Goal: Task Accomplishment & Management: Manage account settings

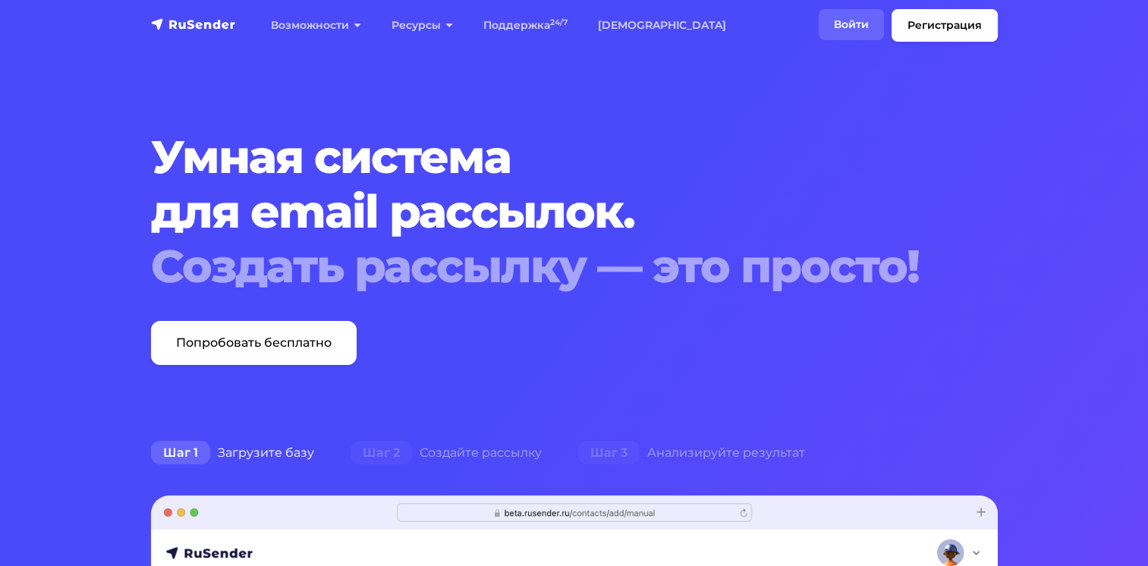
click at [832, 26] on link "Войти" at bounding box center [851, 24] width 65 height 31
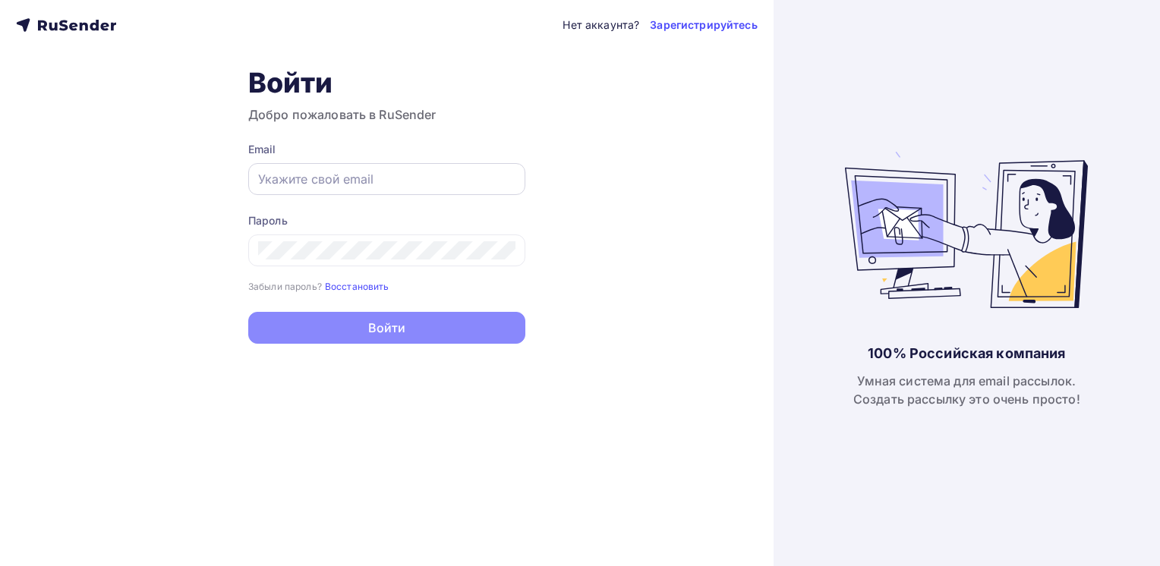
click at [270, 192] on div at bounding box center [386, 179] width 277 height 32
click at [340, 179] on input "text" at bounding box center [386, 179] width 257 height 18
type input "garaninays@prorise.ru"
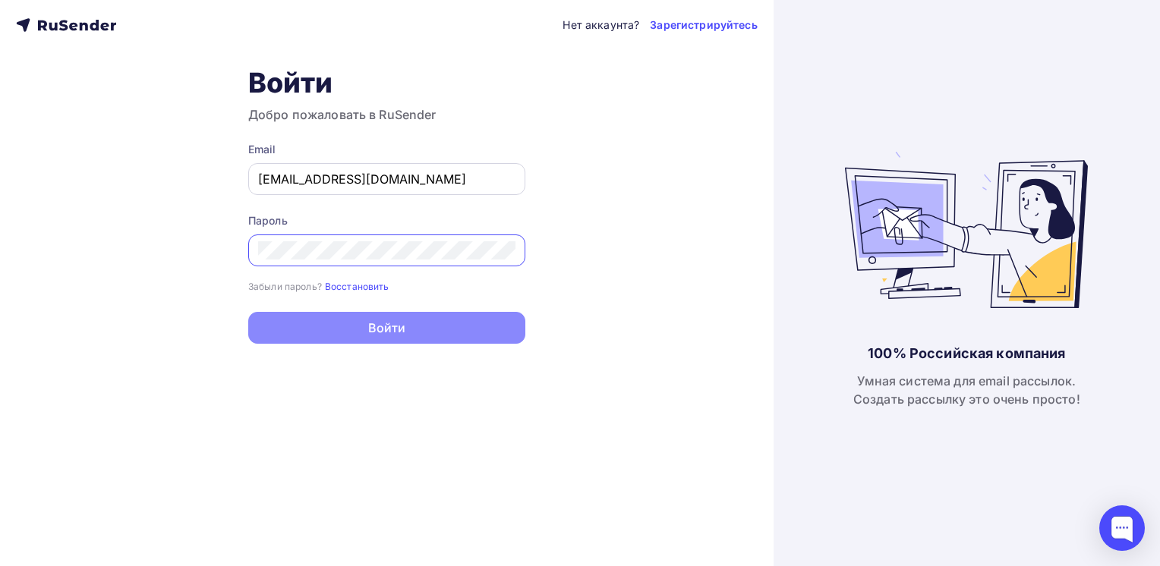
click at [434, 176] on input "garaninays@prorise.ru" at bounding box center [386, 179] width 257 height 18
drag, startPoint x: 446, startPoint y: 172, endPoint x: 94, endPoint y: 152, distance: 352.7
click at [94, 152] on div "Нет аккаунта? Зарегистрируйтесь Войти Добро пожаловать в RuSender Email garanin…" at bounding box center [386, 283] width 773 height 566
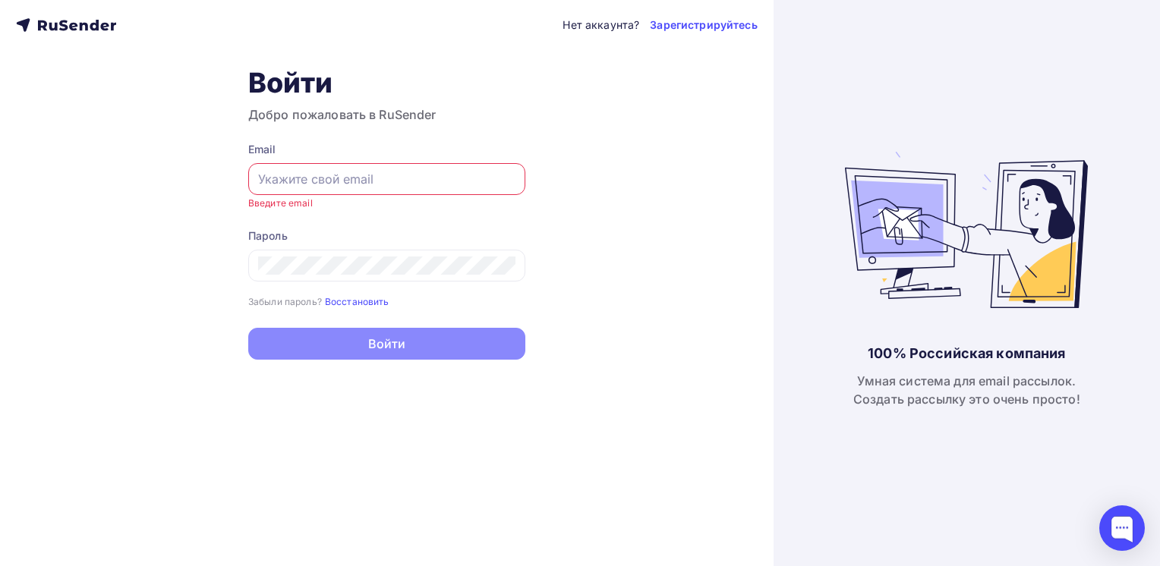
click at [294, 181] on input "text" at bounding box center [386, 179] width 257 height 18
type input "[EMAIL_ADDRESS][DOMAIN_NAME]"
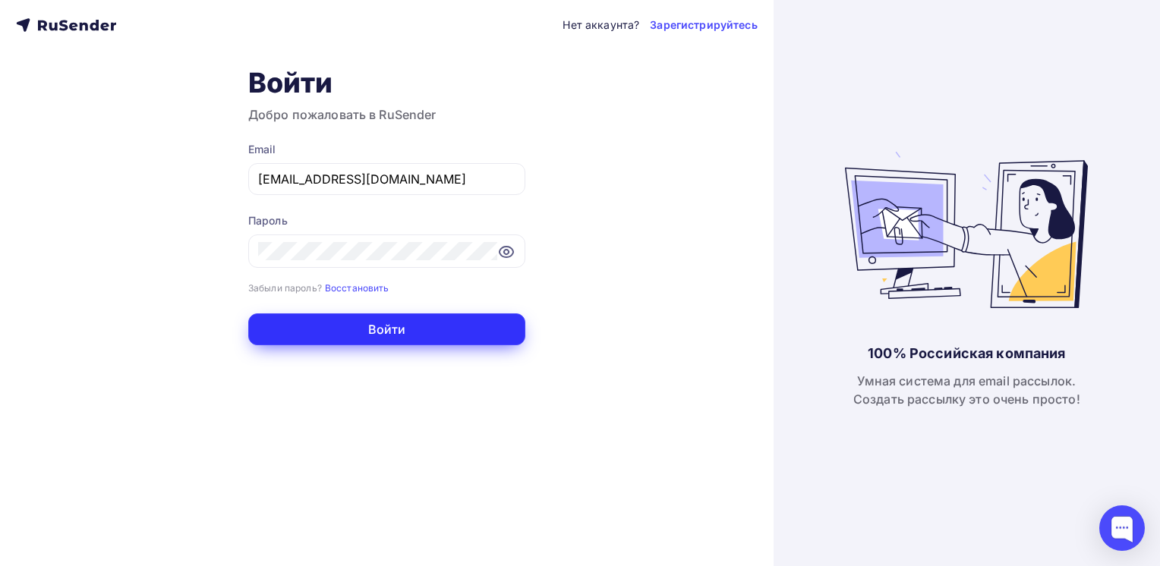
click at [412, 319] on button "Войти" at bounding box center [386, 329] width 277 height 32
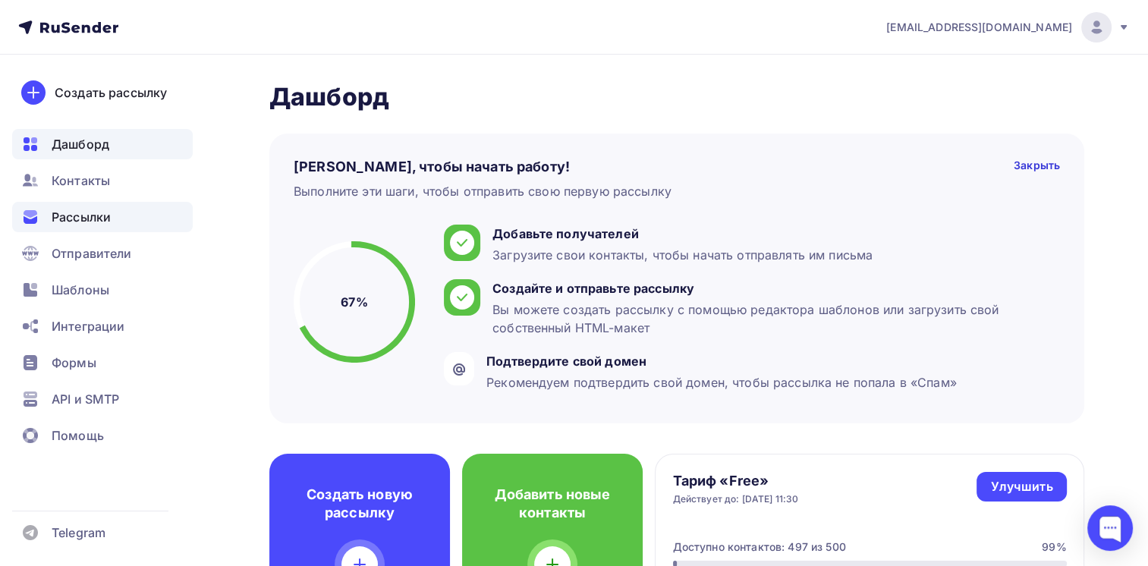
click at [86, 217] on span "Рассылки" at bounding box center [81, 217] width 59 height 18
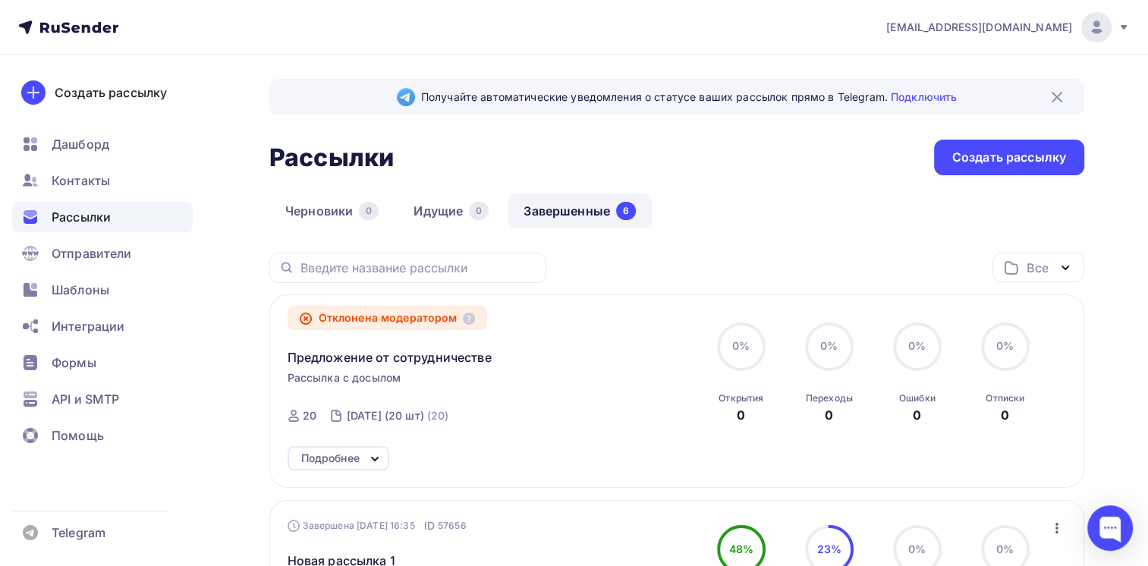
click at [420, 316] on div "Отклонена модератором" at bounding box center [388, 318] width 200 height 24
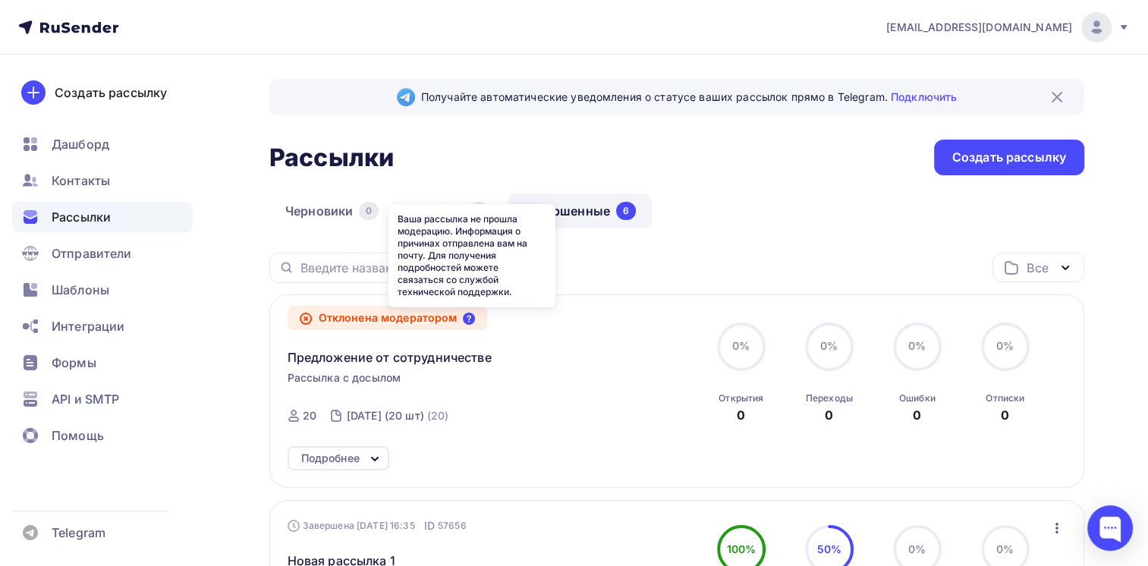
click at [470, 314] on icon at bounding box center [469, 319] width 12 height 12
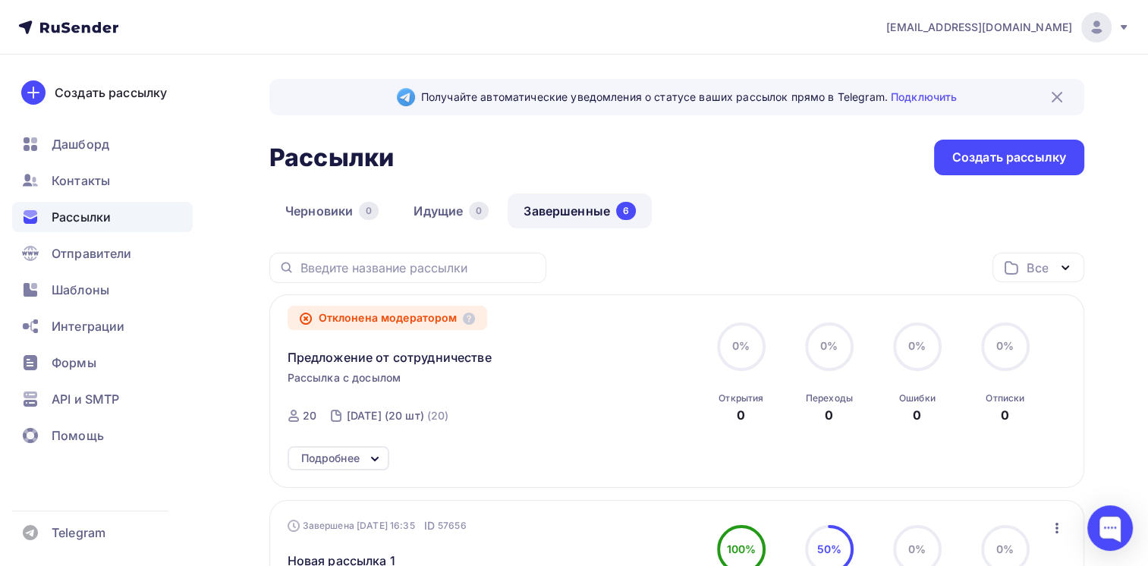
click at [367, 455] on icon at bounding box center [375, 459] width 18 height 18
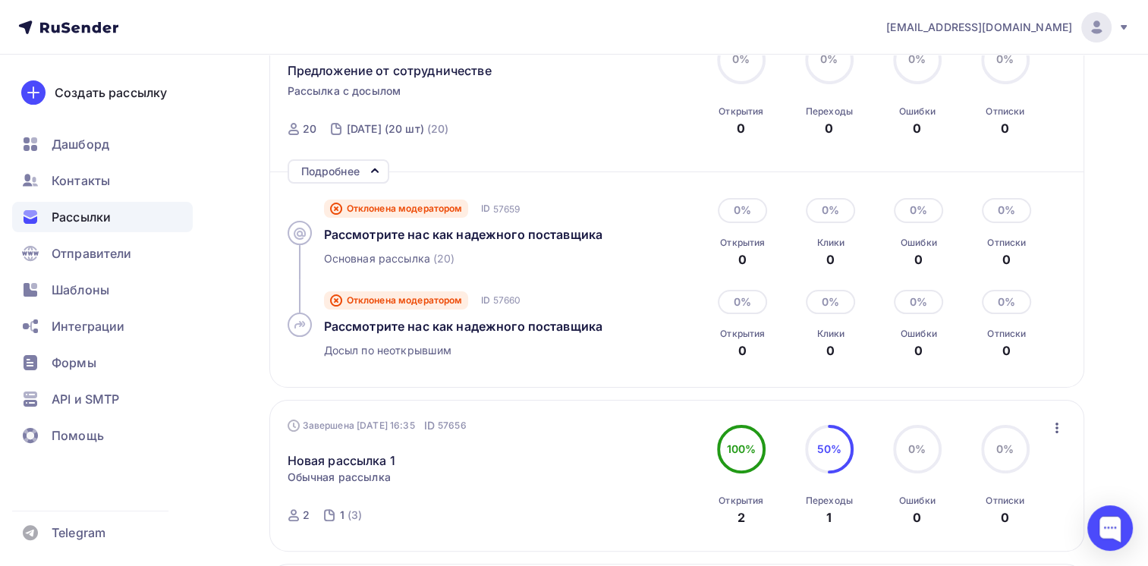
scroll to position [304, 0]
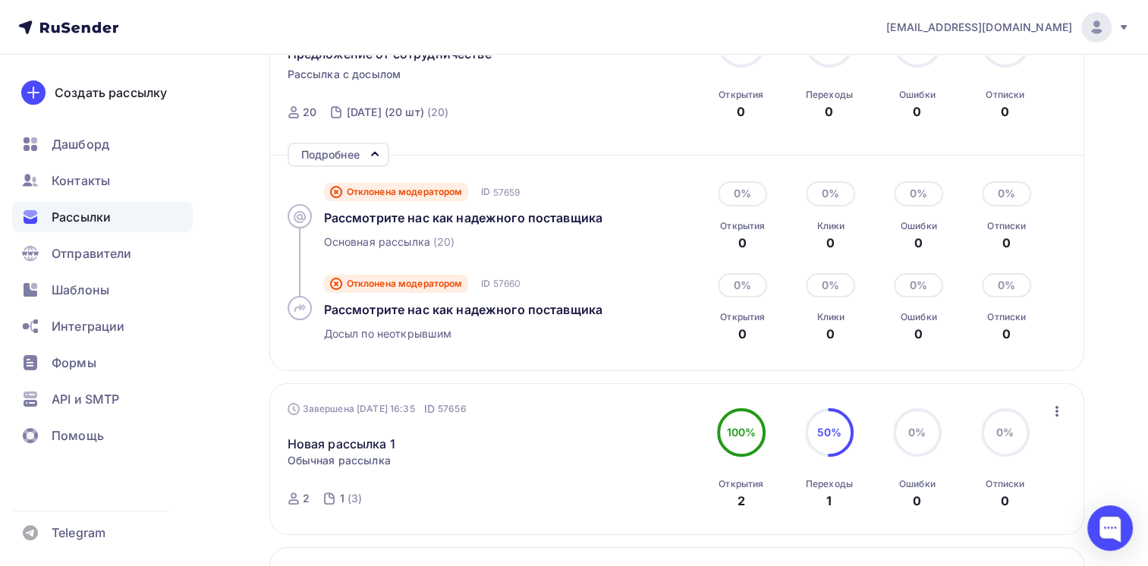
click at [367, 335] on span "Досыл по неоткрывшим" at bounding box center [388, 333] width 128 height 15
click at [392, 198] on div "Отклонена модератором" at bounding box center [396, 192] width 145 height 18
click at [396, 190] on span "Отклонена модератором" at bounding box center [405, 192] width 116 height 12
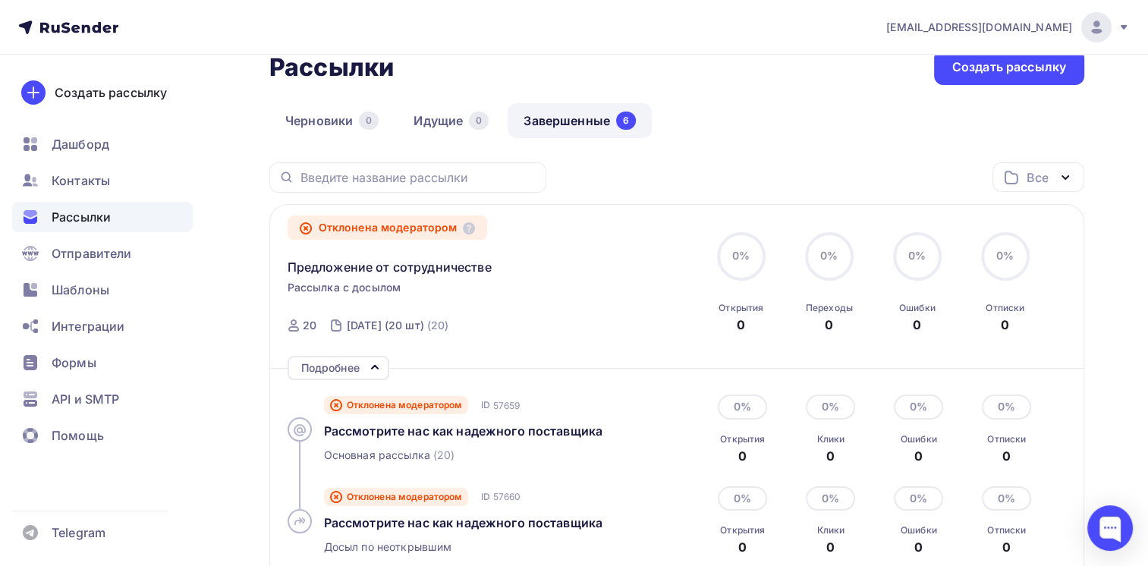
scroll to position [0, 0]
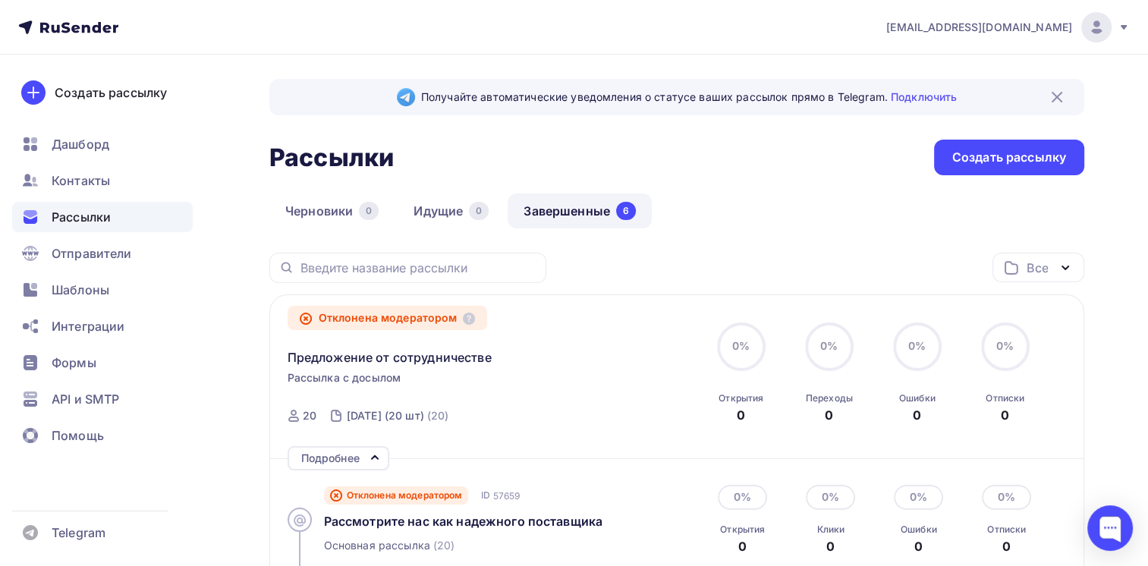
click at [540, 213] on link "Завершенные 6" at bounding box center [580, 211] width 144 height 35
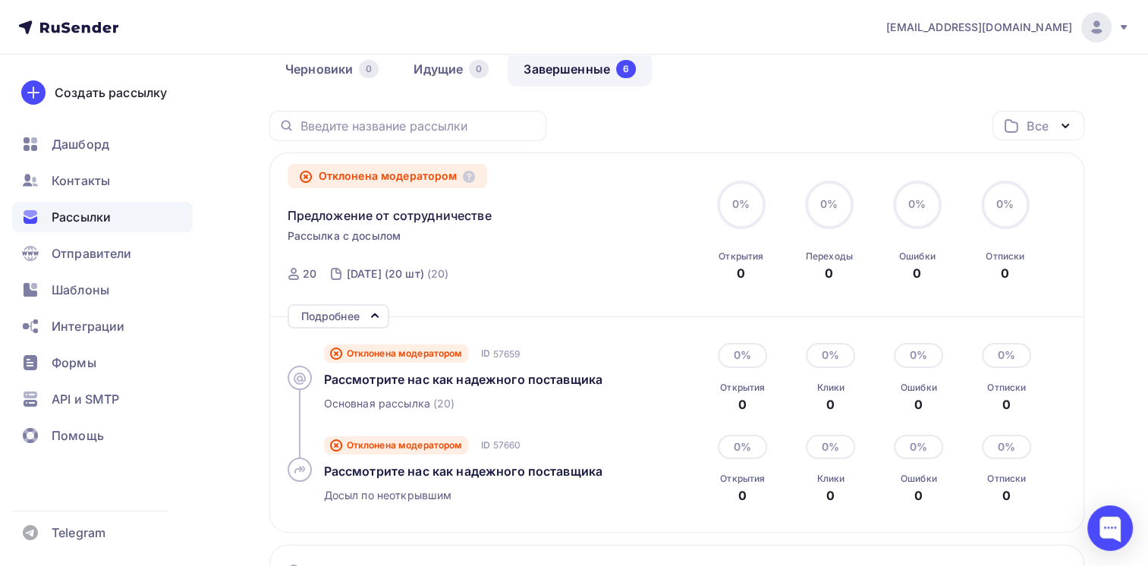
scroll to position [152, 0]
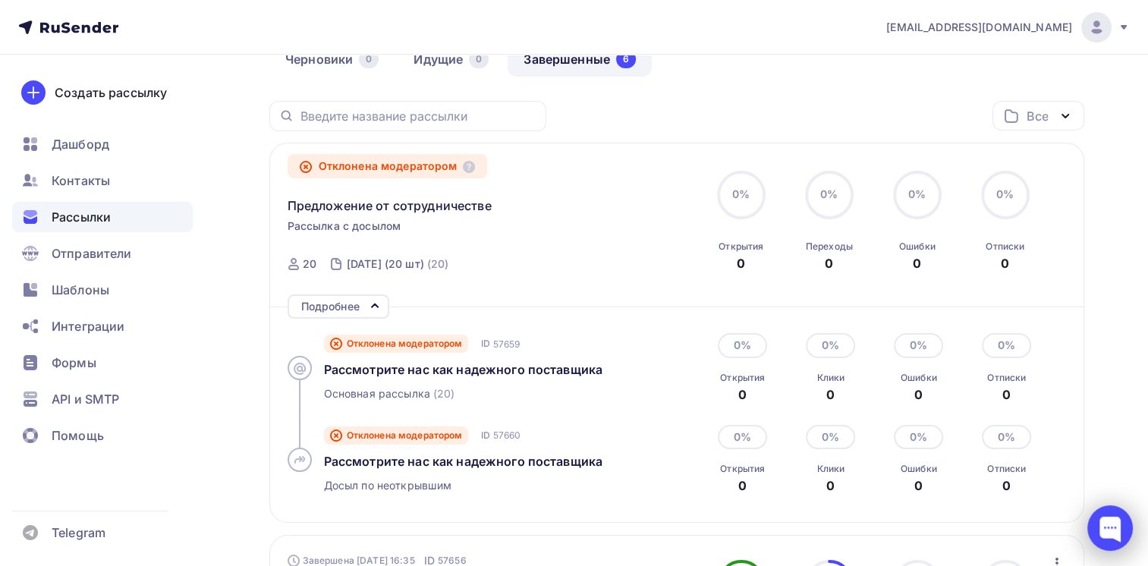
click at [1120, 528] on div at bounding box center [1111, 528] width 46 height 46
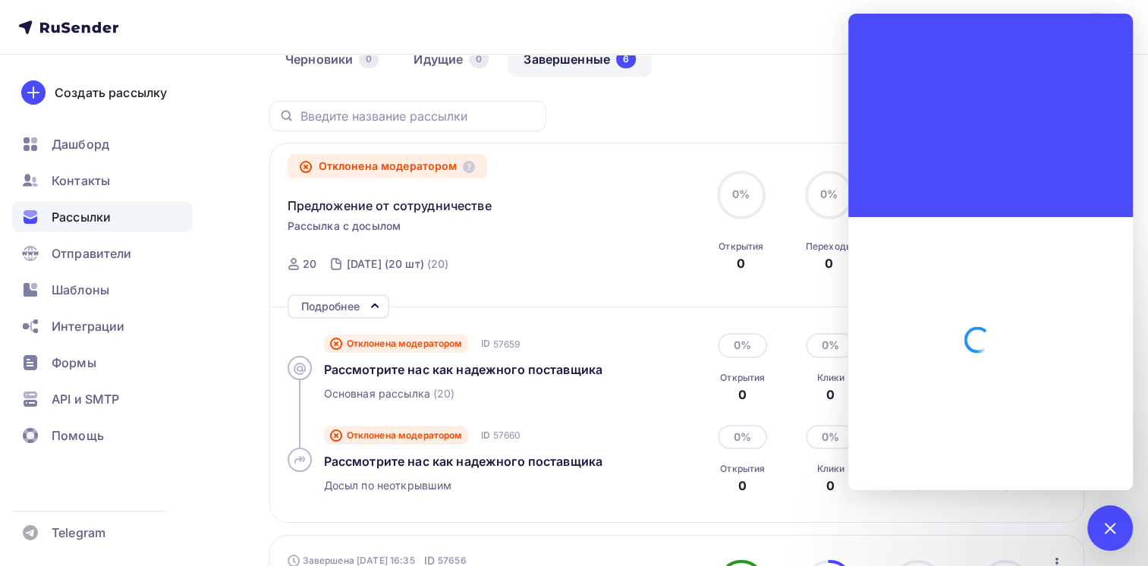
click at [82, 325] on span "Интеграции" at bounding box center [88, 326] width 73 height 18
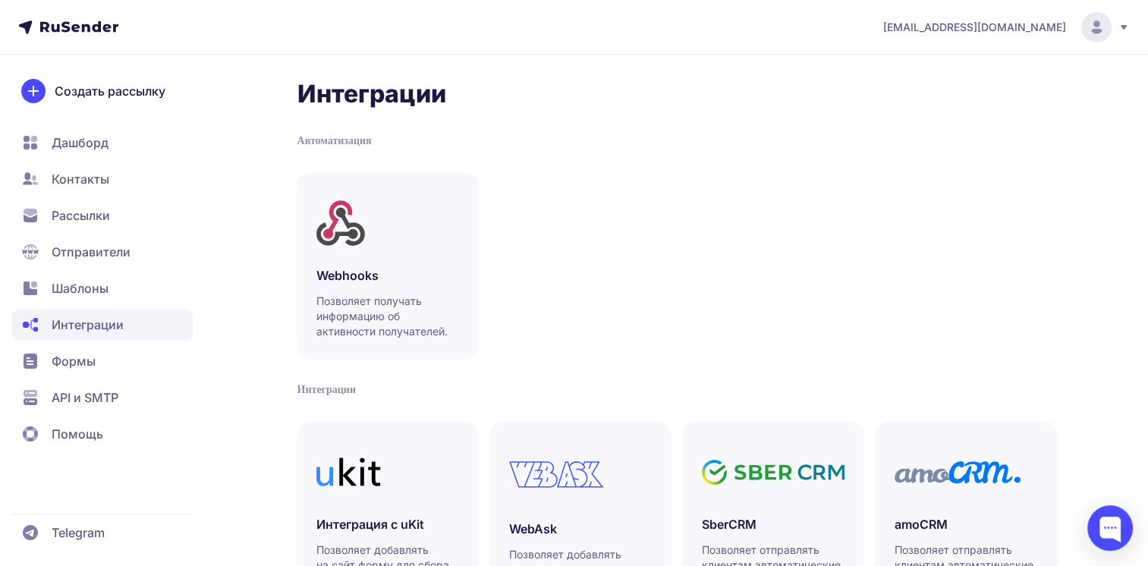
click at [65, 369] on span "Формы" at bounding box center [74, 361] width 44 height 18
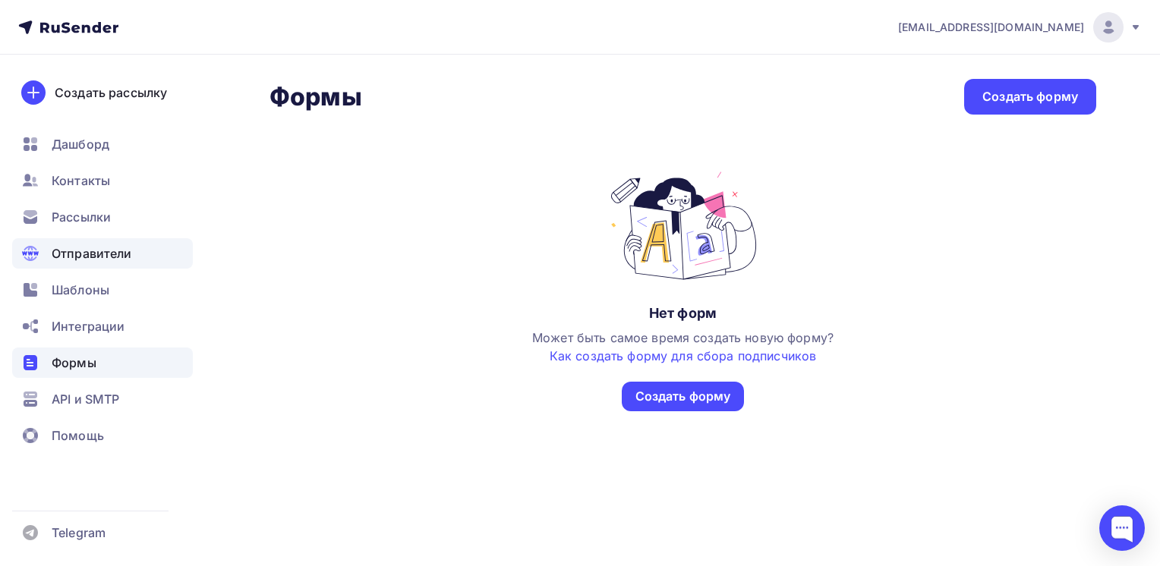
click at [108, 244] on span "Отправители" at bounding box center [92, 253] width 80 height 18
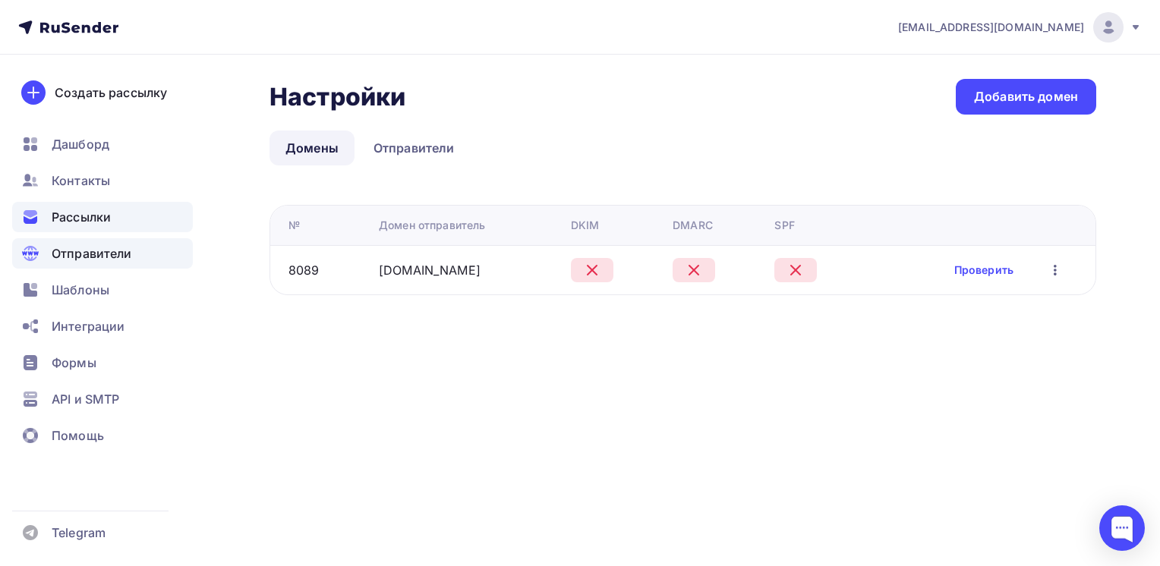
click at [91, 219] on span "Рассылки" at bounding box center [81, 217] width 59 height 18
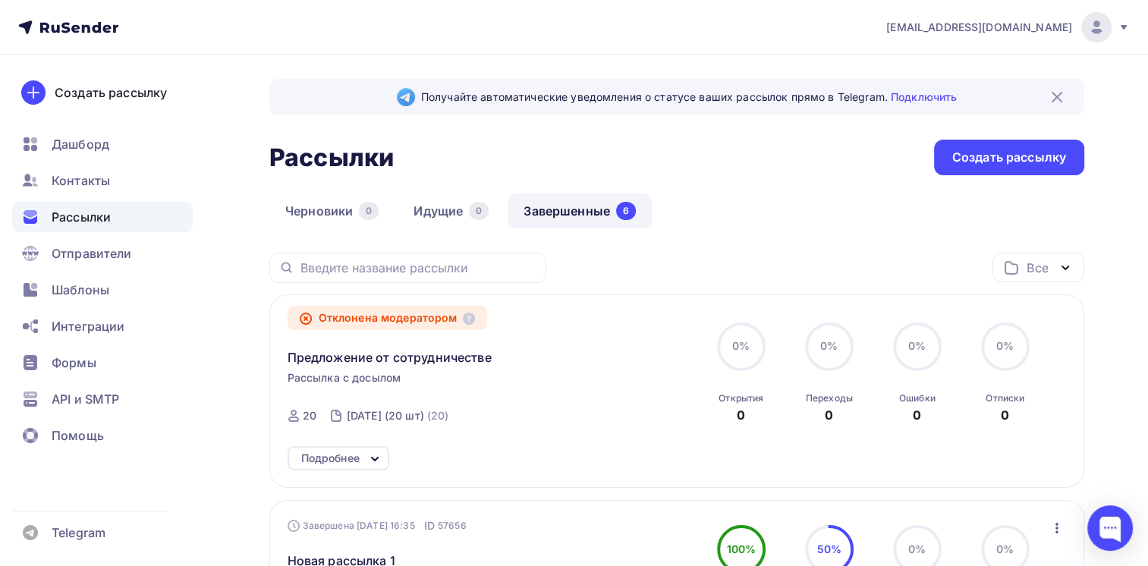
click at [439, 327] on div "Отклонена модератором" at bounding box center [388, 318] width 200 height 24
click at [437, 316] on div "Отклонена модератором" at bounding box center [388, 318] width 200 height 24
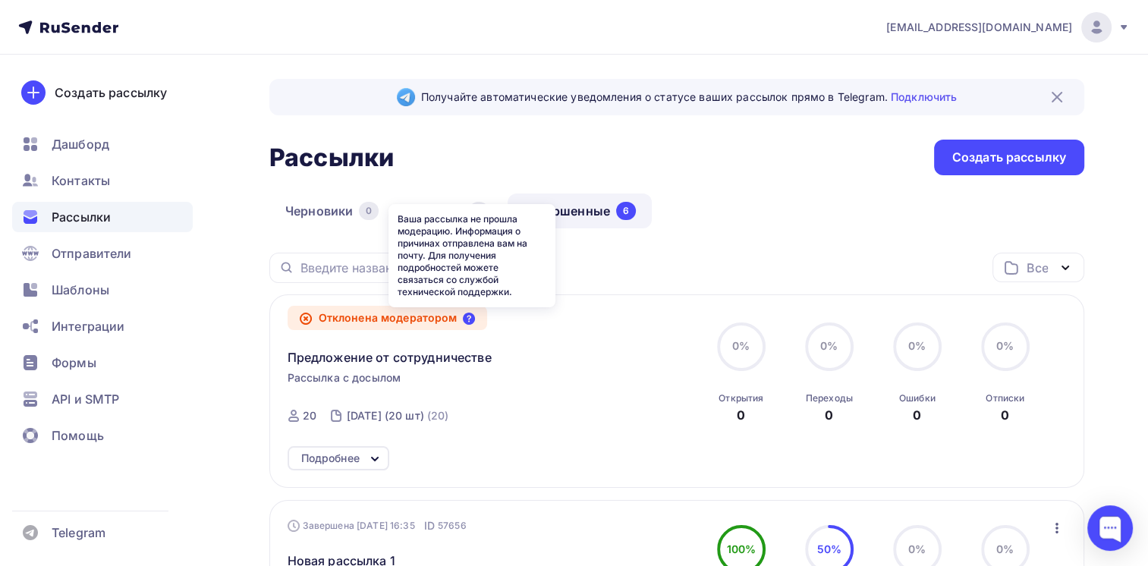
click at [470, 314] on icon at bounding box center [469, 319] width 12 height 12
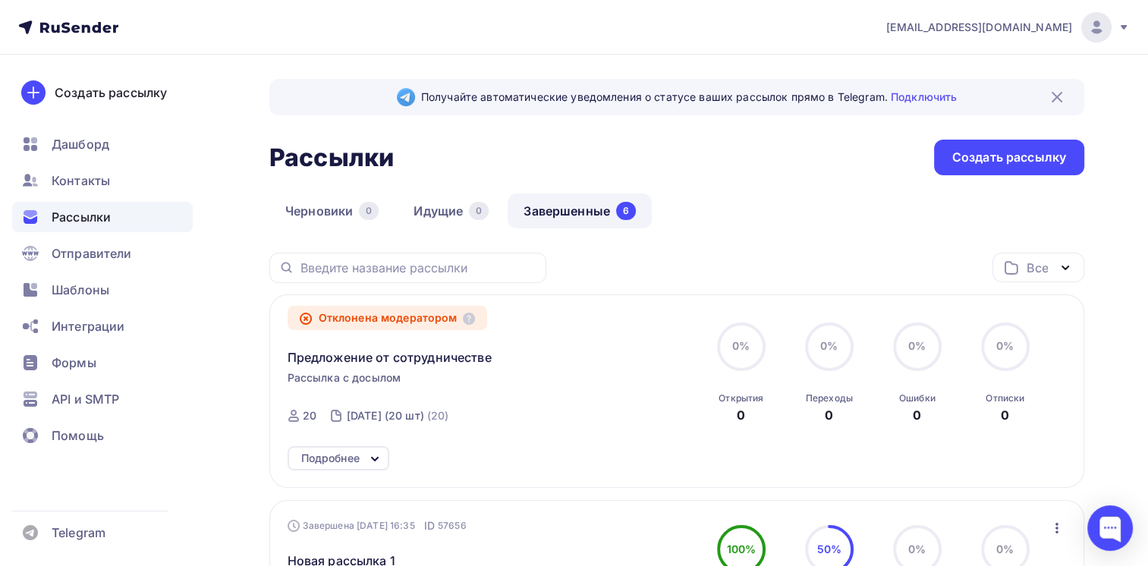
click at [465, 306] on div "Отклонена модератором" at bounding box center [388, 318] width 200 height 24
click at [461, 312] on div "Отклонена модератором" at bounding box center [388, 318] width 200 height 24
click at [1120, 528] on div at bounding box center [1111, 528] width 46 height 46
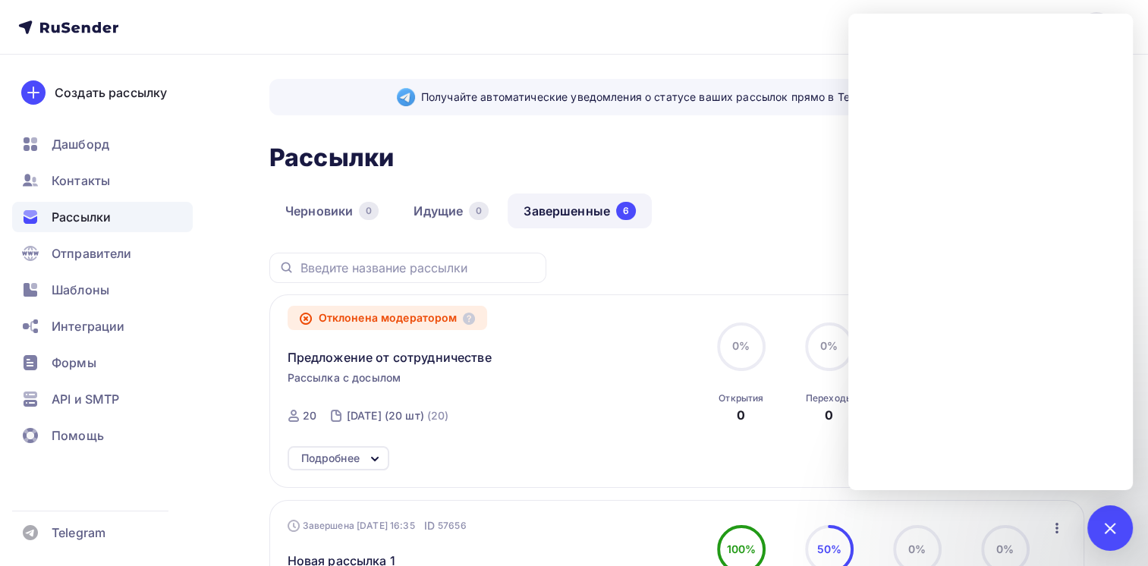
scroll to position [76, 0]
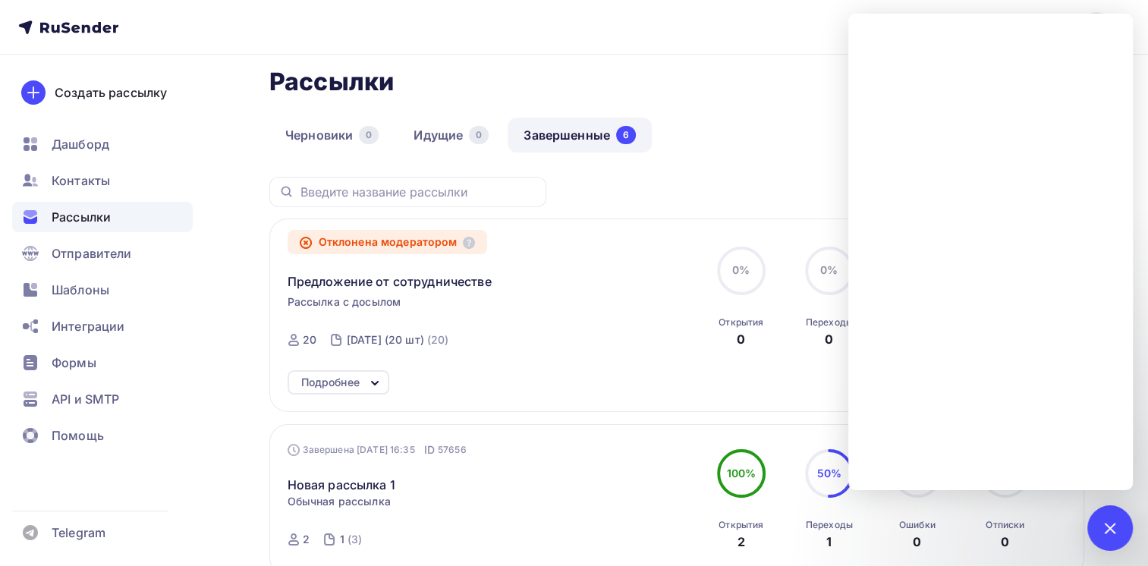
click at [400, 235] on div "Отклонена модератором" at bounding box center [388, 242] width 200 height 24
click at [379, 295] on span "Рассылка с досылом" at bounding box center [345, 301] width 114 height 15
drag, startPoint x: 379, startPoint y: 295, endPoint x: 370, endPoint y: 269, distance: 28.1
click at [370, 269] on div "Предложение от сотрудничестве" at bounding box center [461, 272] width 346 height 36
drag, startPoint x: 370, startPoint y: 269, endPoint x: 454, endPoint y: 243, distance: 88.1
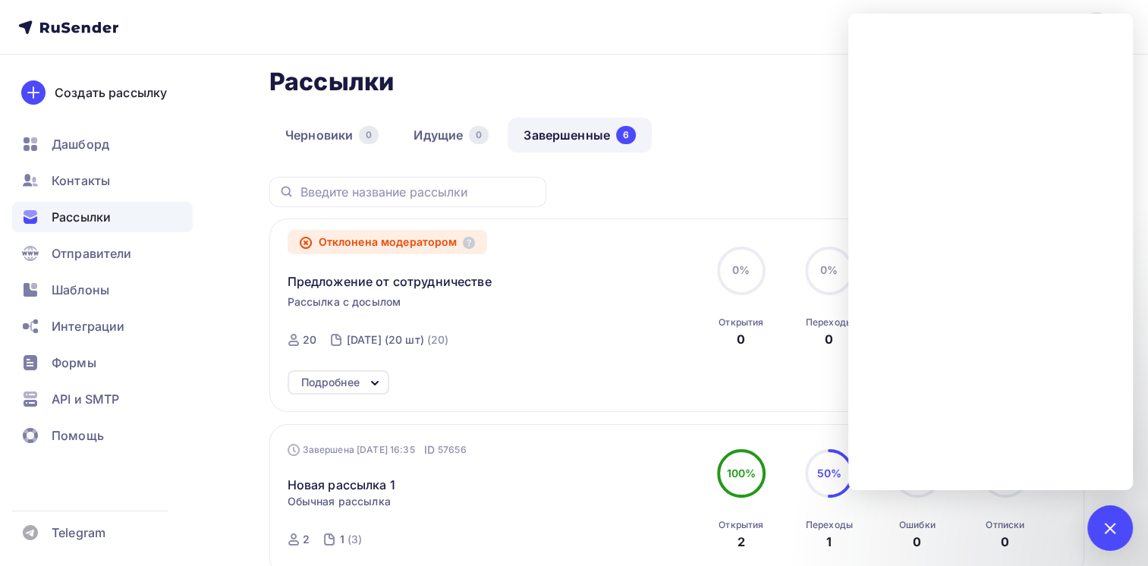
click at [455, 243] on div "Отклонена модератором" at bounding box center [388, 242] width 200 height 24
click at [426, 242] on div "Отклонена модератором" at bounding box center [388, 242] width 200 height 24
click at [357, 375] on div "Подробнее" at bounding box center [330, 382] width 58 height 18
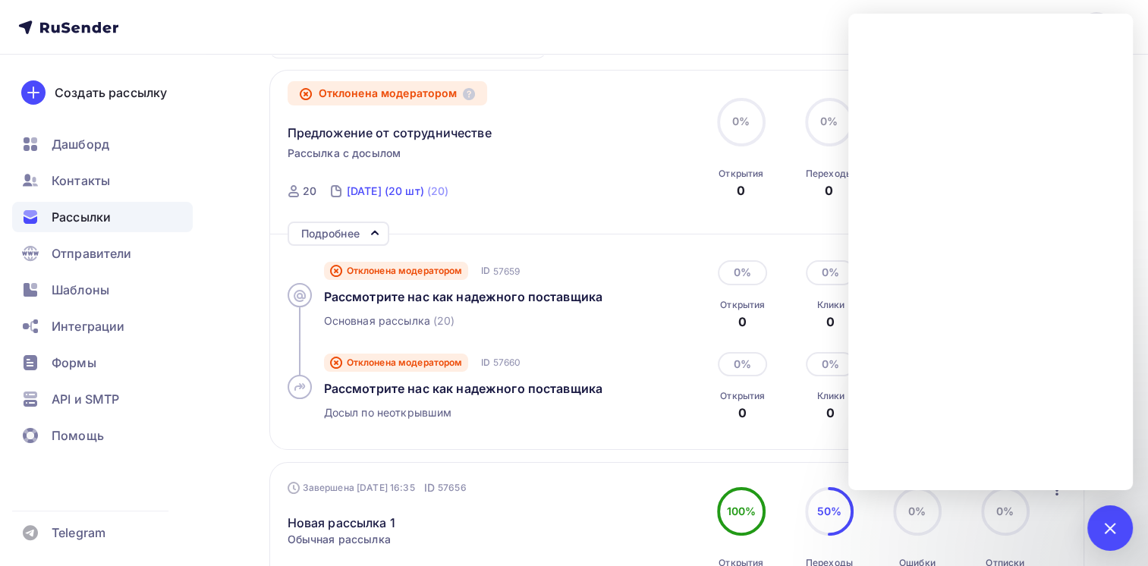
scroll to position [228, 0]
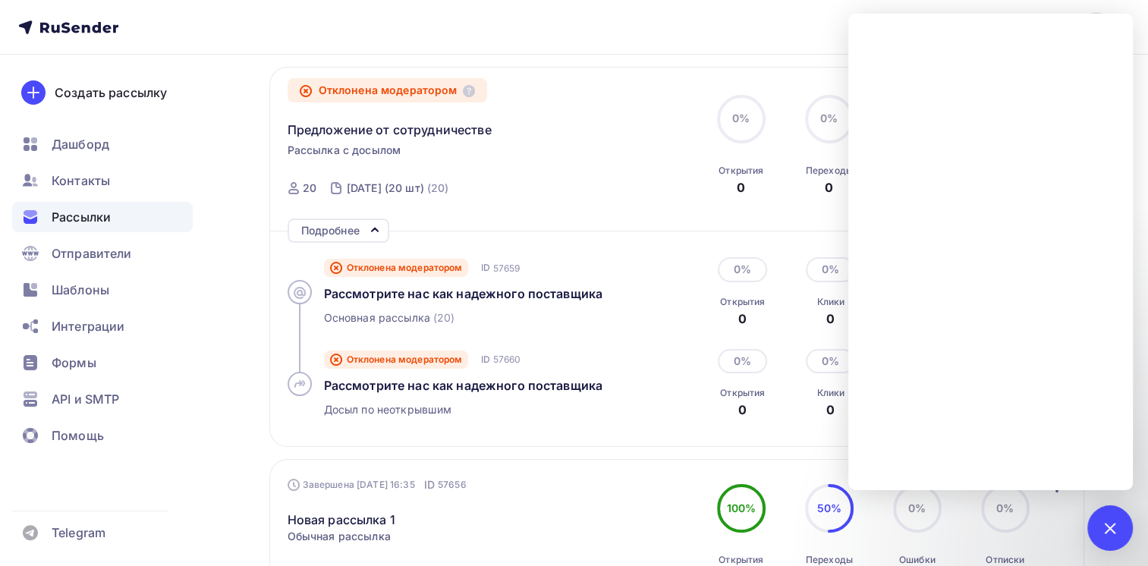
click at [381, 271] on span "Отклонена модератором" at bounding box center [405, 268] width 116 height 12
click at [346, 298] on span "Рассмотрите нас как надежного поставщика" at bounding box center [463, 293] width 279 height 15
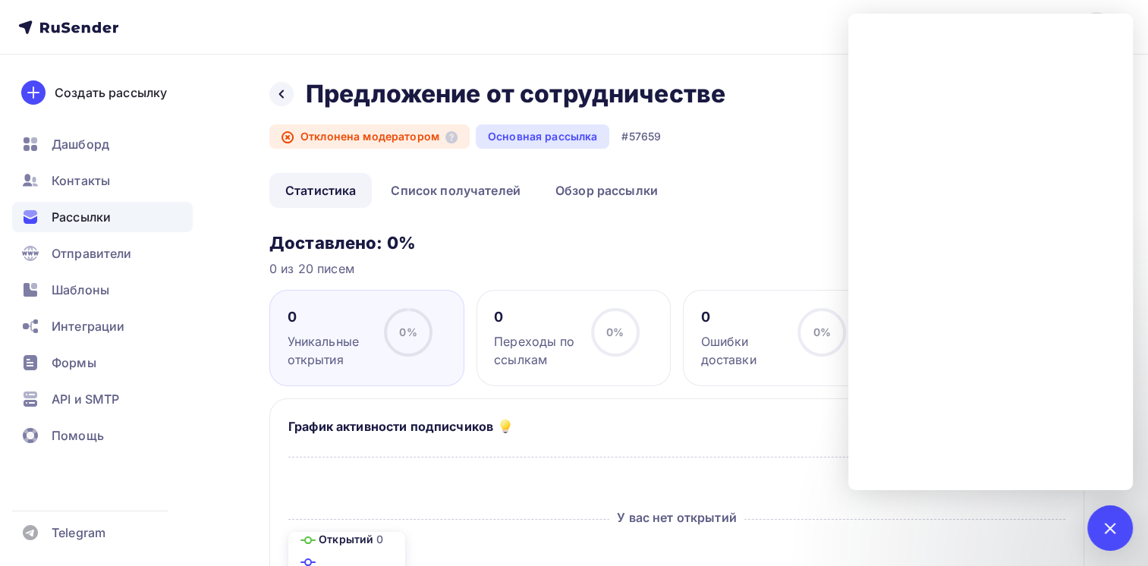
click at [504, 140] on div "Основная рассылка" at bounding box center [543, 136] width 134 height 24
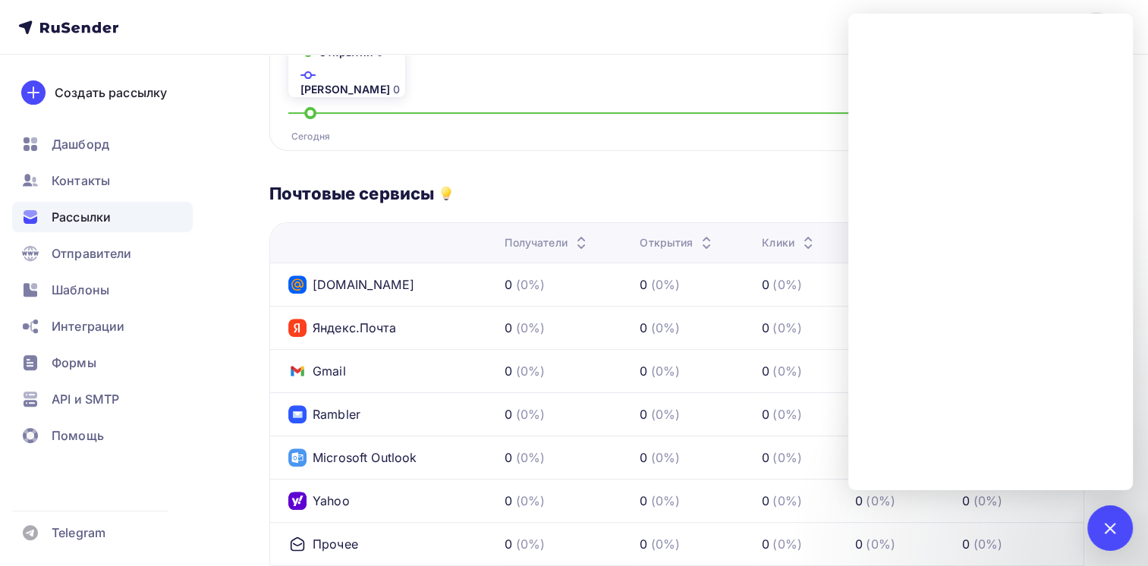
scroll to position [257, 0]
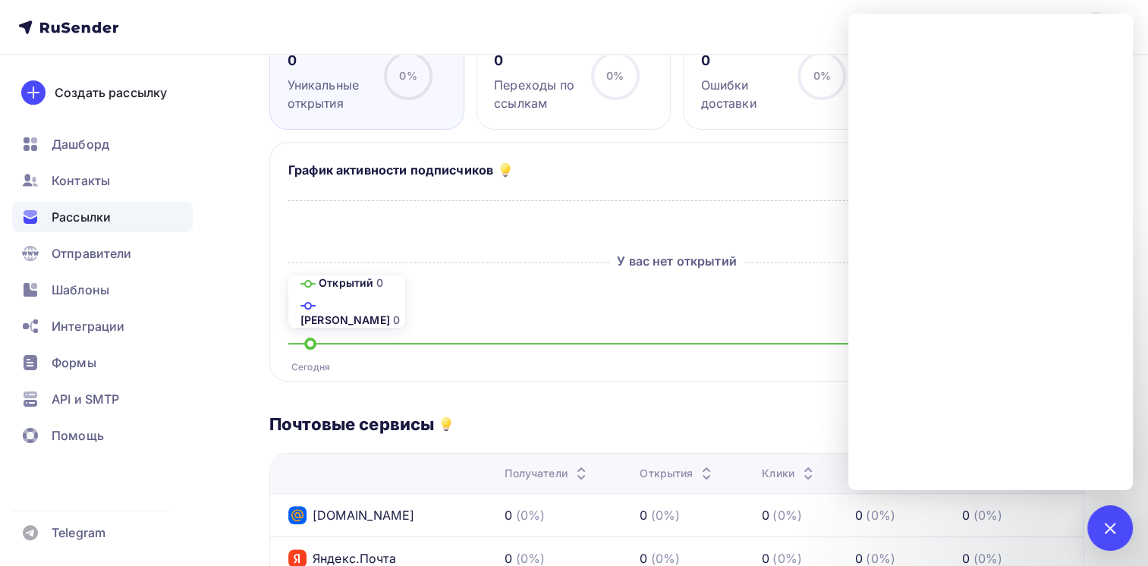
click at [792, 175] on div "График активности подписчиков" at bounding box center [676, 173] width 777 height 24
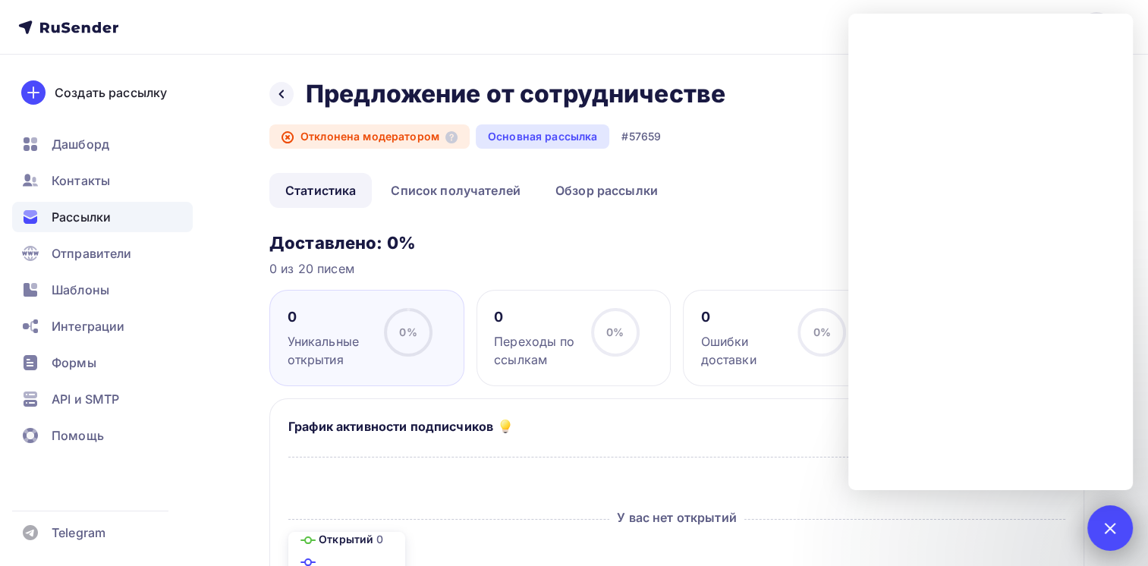
click at [1115, 516] on div at bounding box center [1111, 528] width 46 height 46
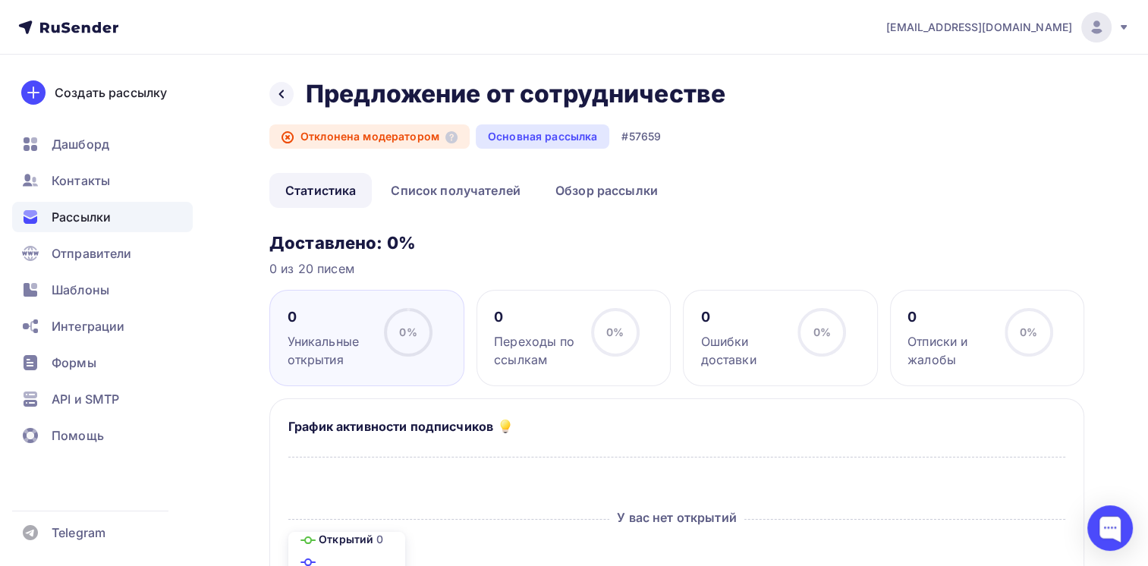
click at [505, 143] on div "Основная рассылка" at bounding box center [543, 136] width 134 height 24
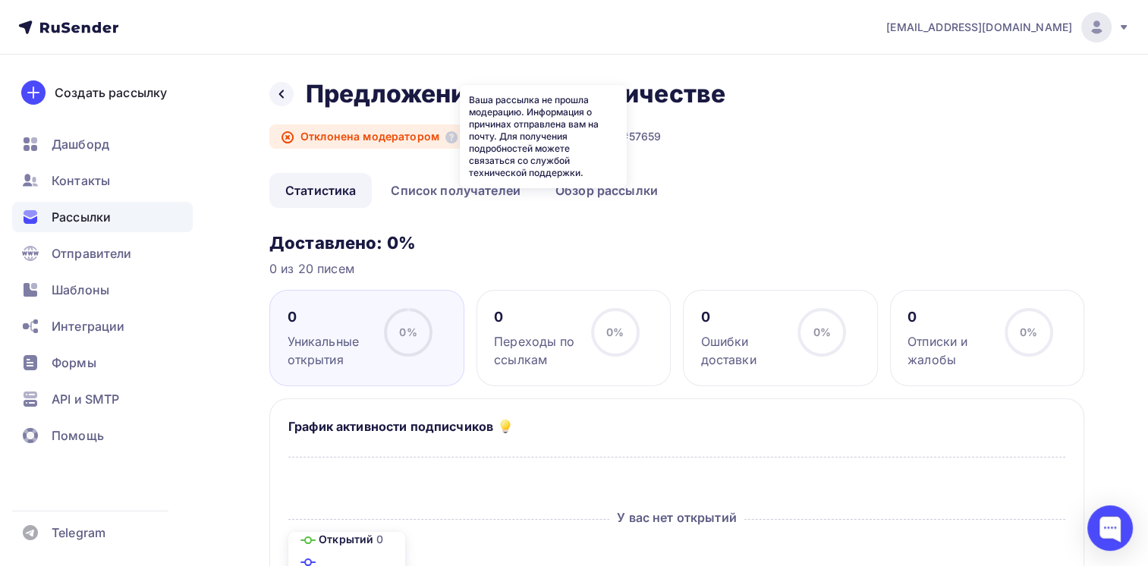
click at [441, 141] on div "Отклонена модератором" at bounding box center [369, 136] width 200 height 24
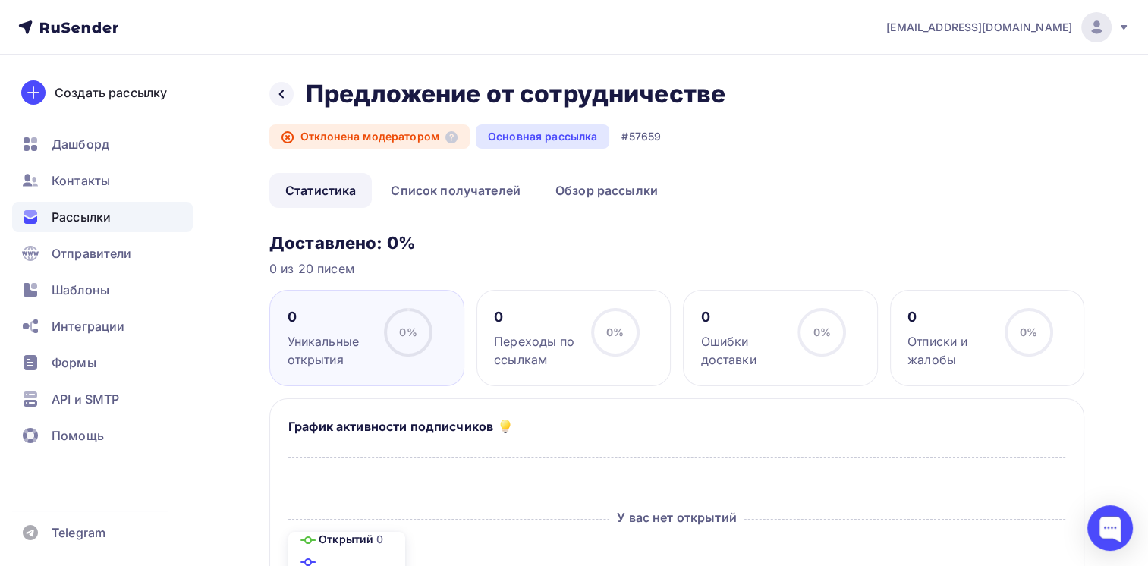
click at [902, 89] on div "Назад Предложение от сотрудничестве Предложение от сотрудничестве Отклонена мод…" at bounding box center [676, 126] width 815 height 94
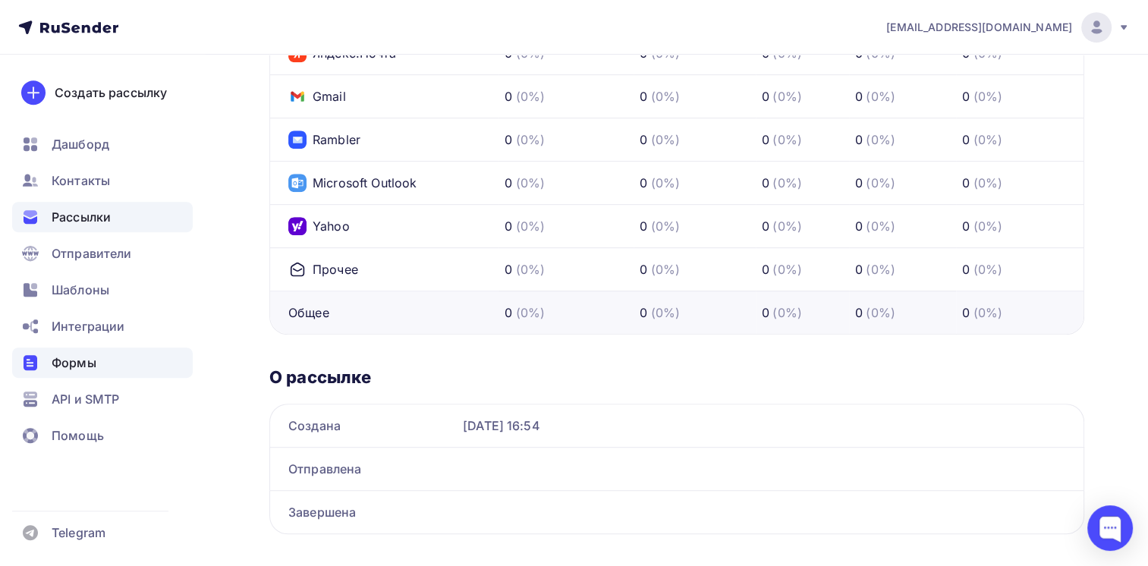
scroll to position [181, 0]
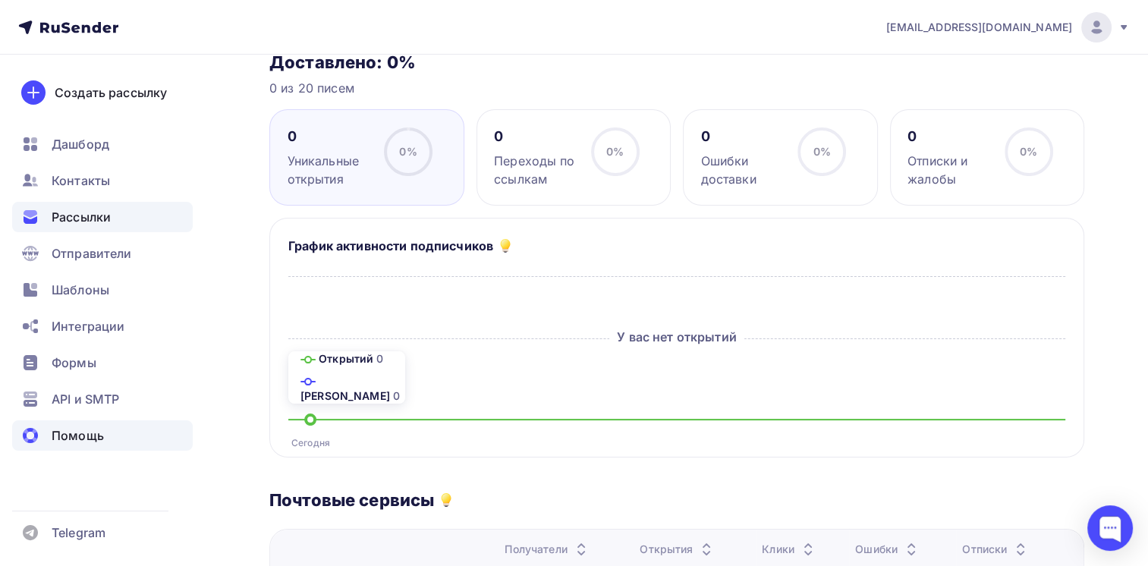
click at [89, 439] on span "Помощь" at bounding box center [78, 436] width 52 height 18
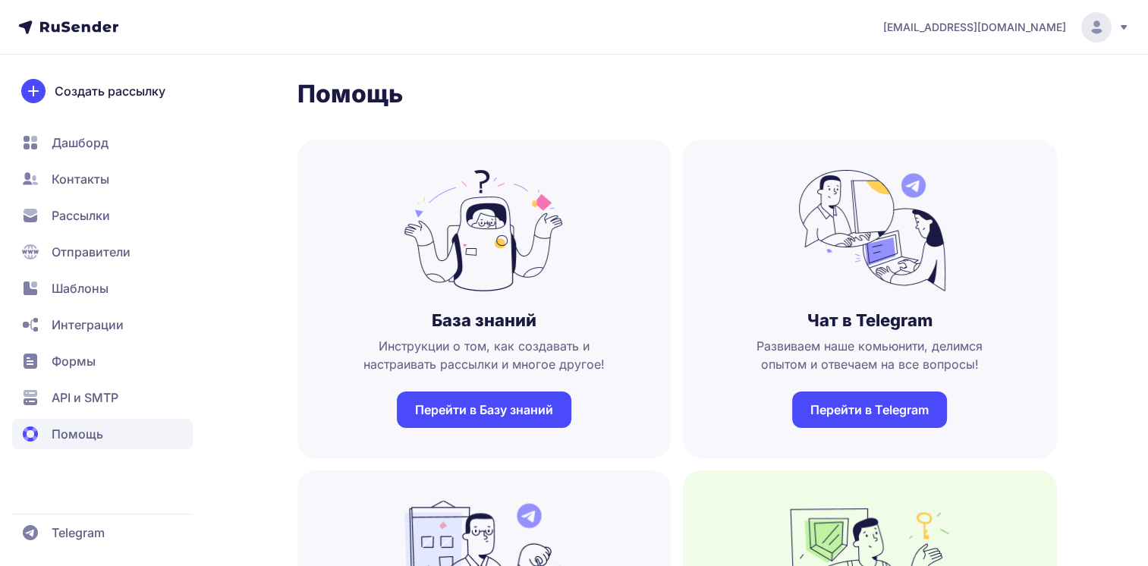
click at [106, 390] on span "API и SMTP" at bounding box center [85, 398] width 67 height 18
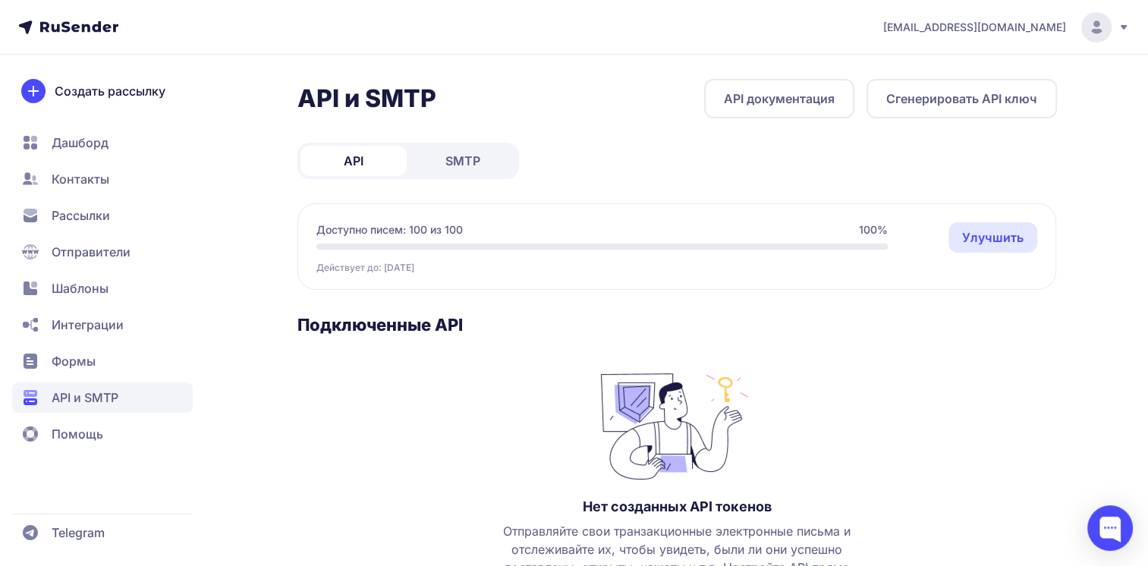
click at [70, 182] on span "Контакты" at bounding box center [81, 179] width 58 height 18
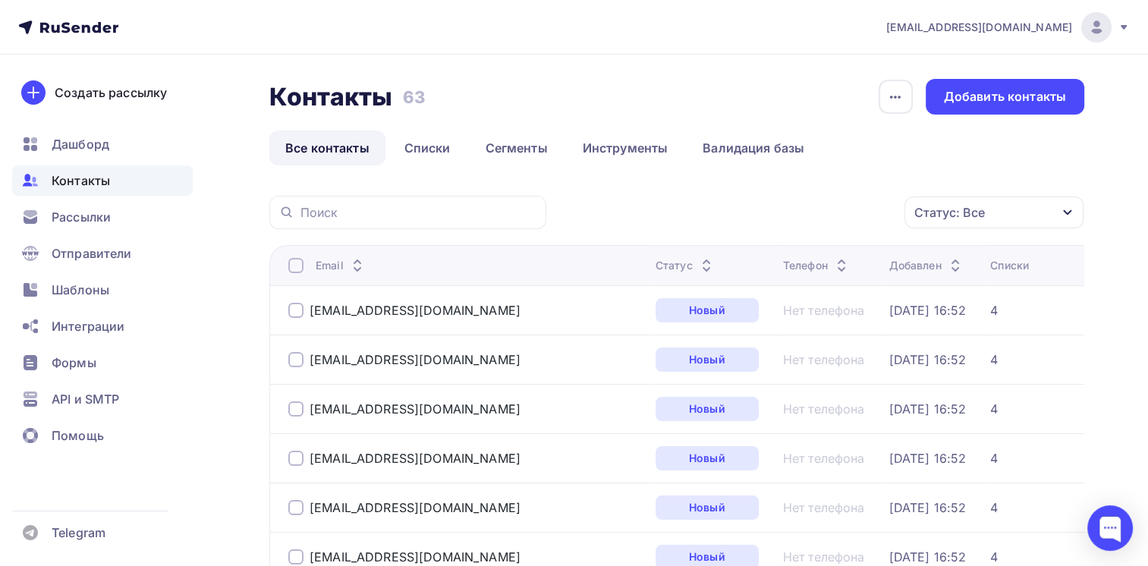
click at [82, 232] on ul "Дашборд Контакты Рассылки Отправители Шаблоны Интеграции Формы API и SMTP Помощь" at bounding box center [102, 294] width 181 height 330
click at [82, 220] on span "Рассылки" at bounding box center [81, 217] width 59 height 18
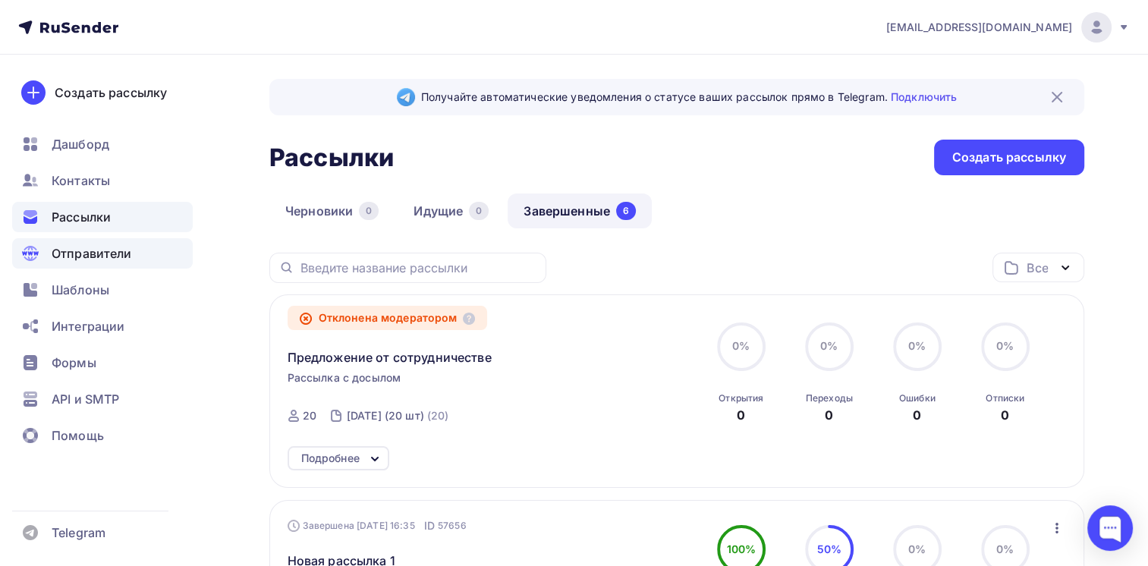
click at [140, 253] on div "Отправители" at bounding box center [102, 253] width 181 height 30
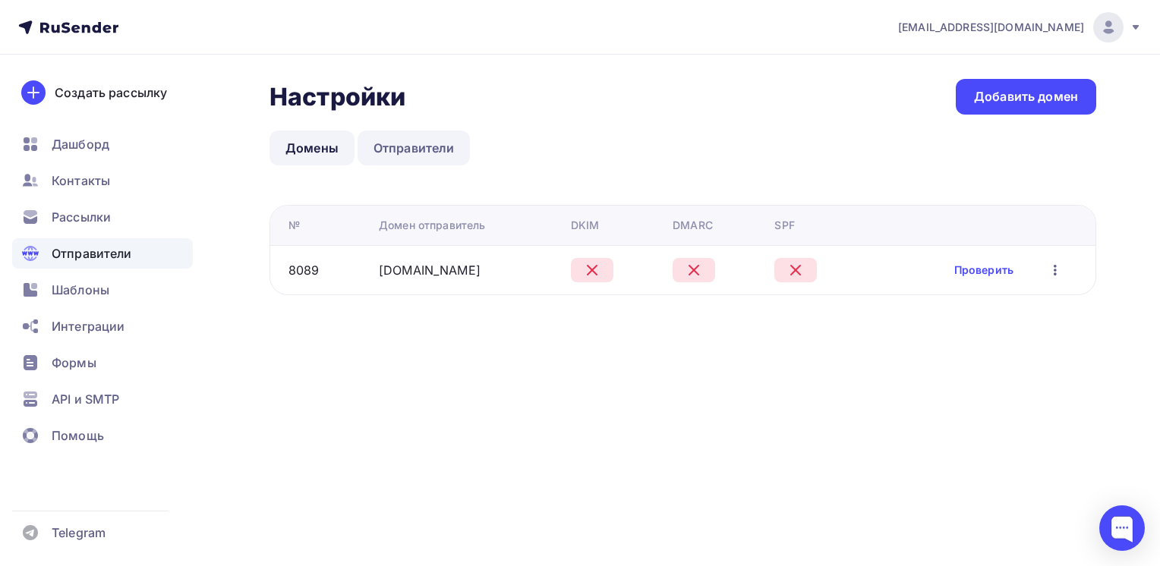
click at [409, 153] on link "Отправители" at bounding box center [413, 148] width 113 height 35
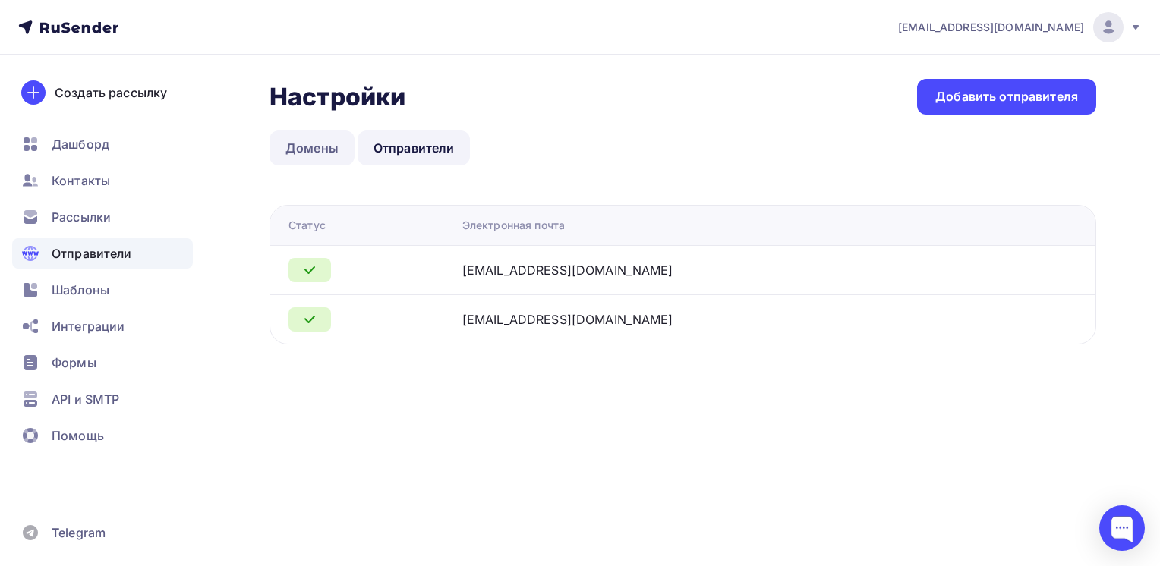
click at [276, 144] on link "Домены" at bounding box center [311, 148] width 85 height 35
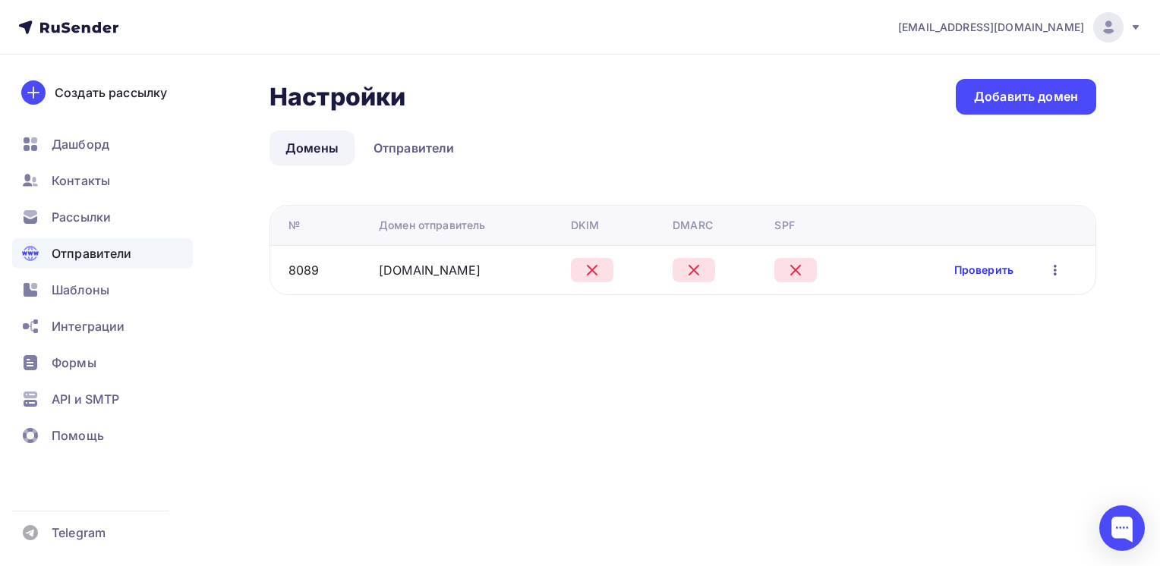
click at [984, 272] on link "Проверить" at bounding box center [983, 270] width 59 height 15
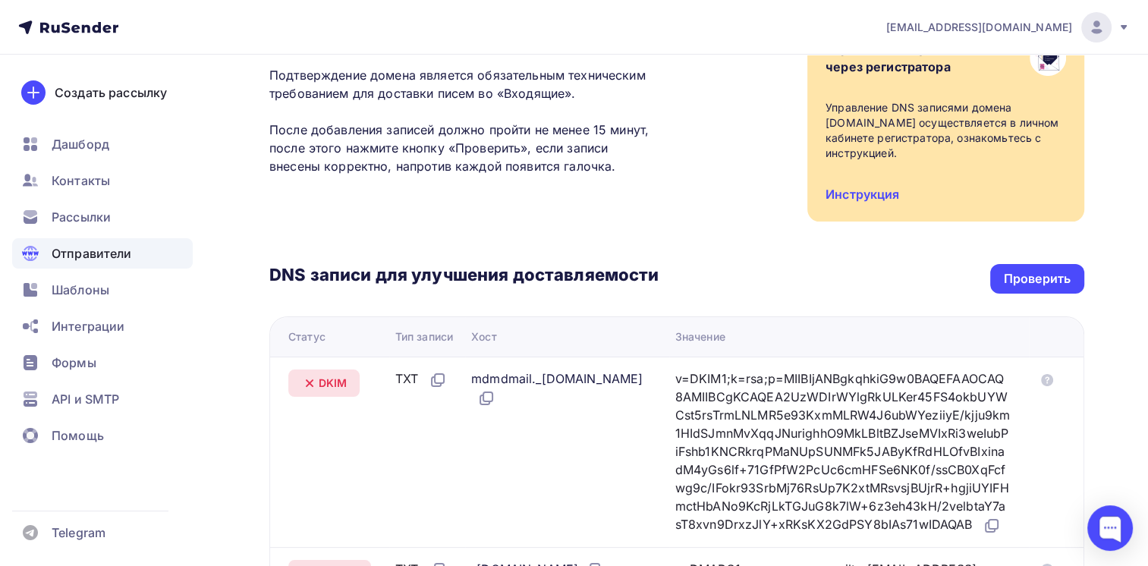
scroll to position [228, 0]
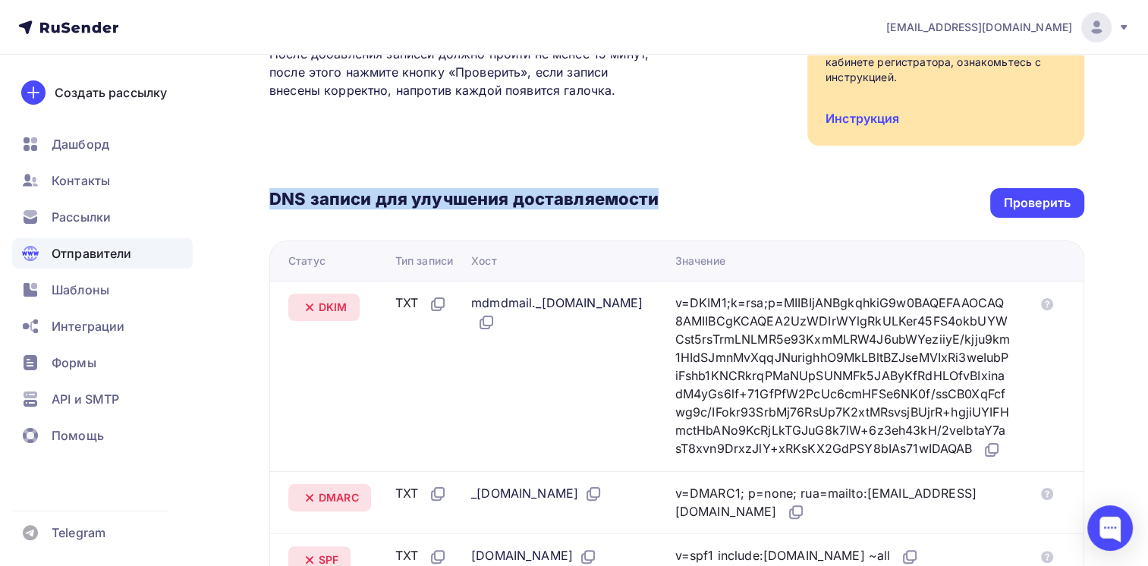
drag, startPoint x: 270, startPoint y: 184, endPoint x: 659, endPoint y: 184, distance: 388.6
click at [659, 188] on div "DNS записи для улучшения доставляемости Проверить" at bounding box center [676, 203] width 815 height 30
copy h3 "DNS записи для улучшения доставляемости"
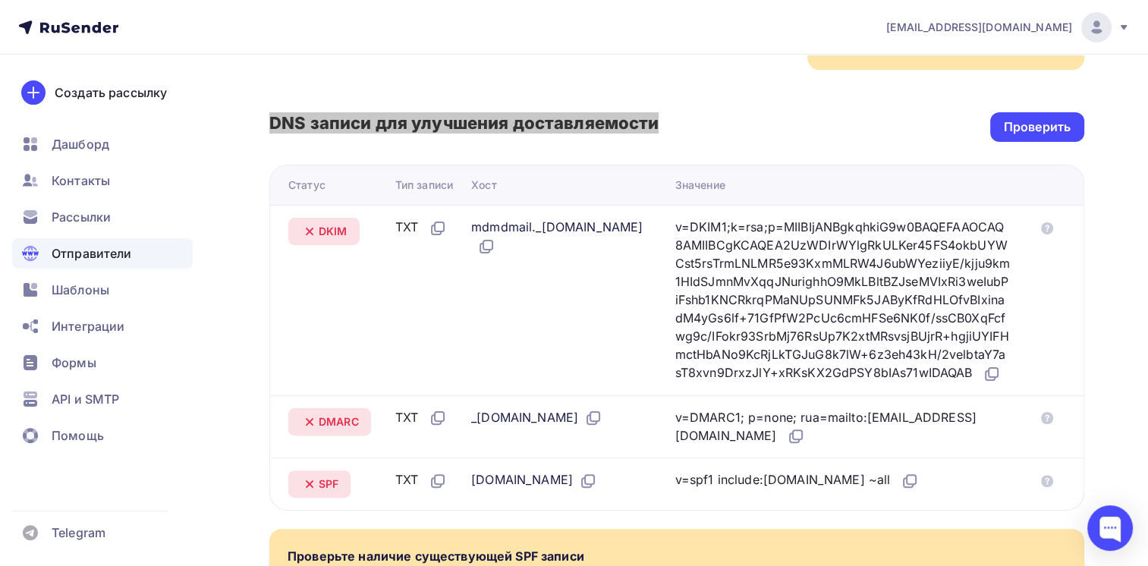
scroll to position [380, 0]
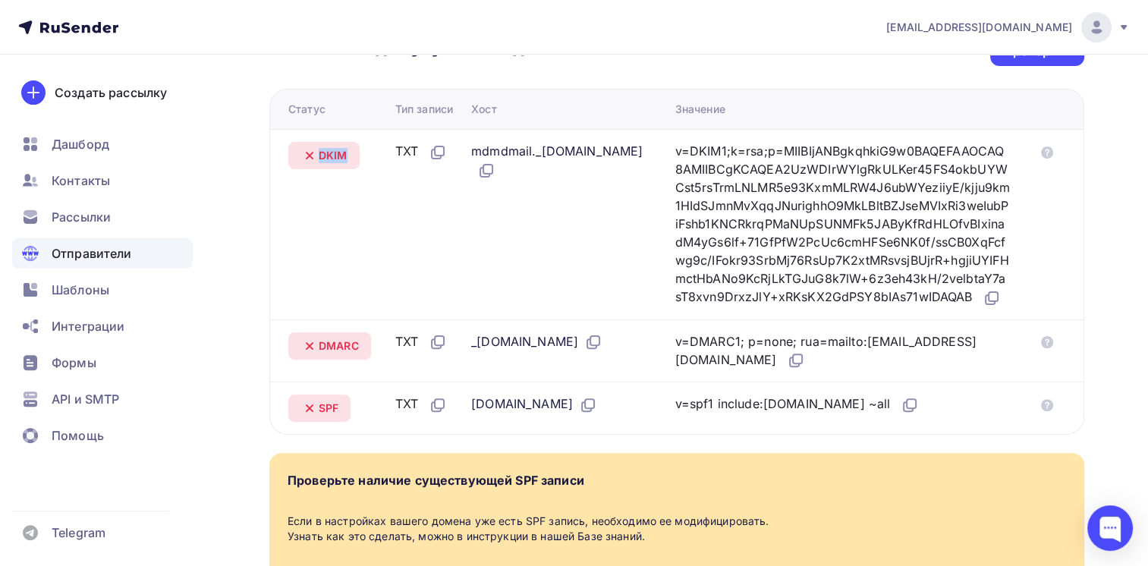
drag, startPoint x: 318, startPoint y: 142, endPoint x: 346, endPoint y: 136, distance: 28.7
click at [346, 148] on span "DKIM" at bounding box center [333, 155] width 29 height 15
copy span "DKIM"
click at [496, 162] on icon at bounding box center [486, 171] width 18 height 18
click at [983, 301] on icon at bounding box center [992, 298] width 18 height 18
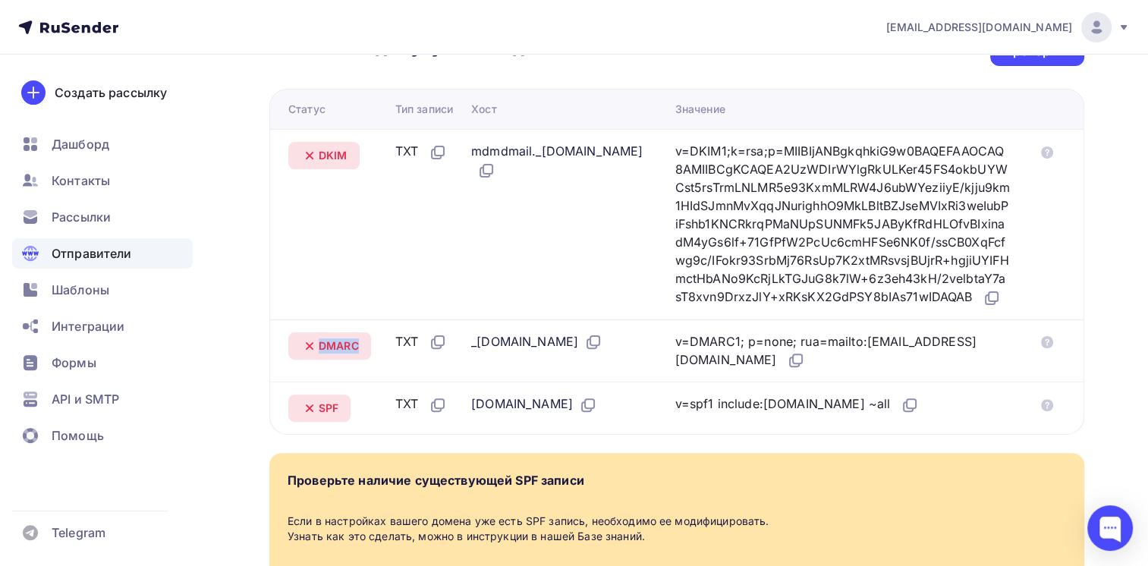
drag, startPoint x: 319, startPoint y: 342, endPoint x: 362, endPoint y: 354, distance: 44.7
click at [362, 354] on div "DMARC" at bounding box center [329, 345] width 83 height 27
copy span "DMARC"
click at [595, 344] on icon at bounding box center [593, 342] width 18 height 18
click at [805, 363] on icon at bounding box center [796, 360] width 18 height 18
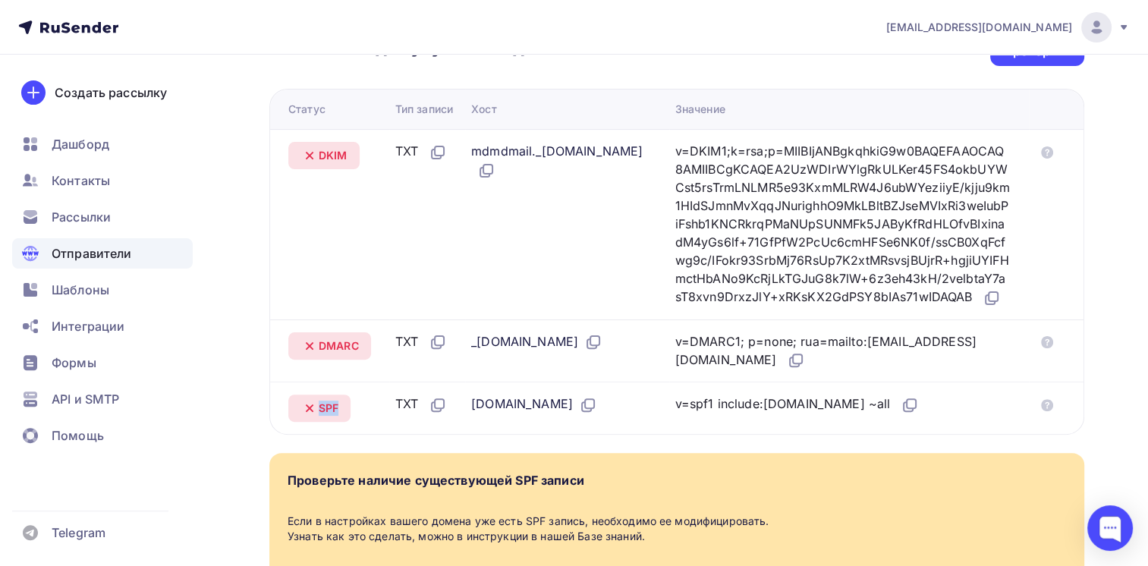
drag, startPoint x: 320, startPoint y: 407, endPoint x: 342, endPoint y: 408, distance: 22.1
click at [342, 408] on div "SPF" at bounding box center [319, 408] width 62 height 27
copy span "SPF"
click at [585, 405] on icon at bounding box center [589, 403] width 9 height 9
click at [901, 404] on icon at bounding box center [910, 405] width 18 height 18
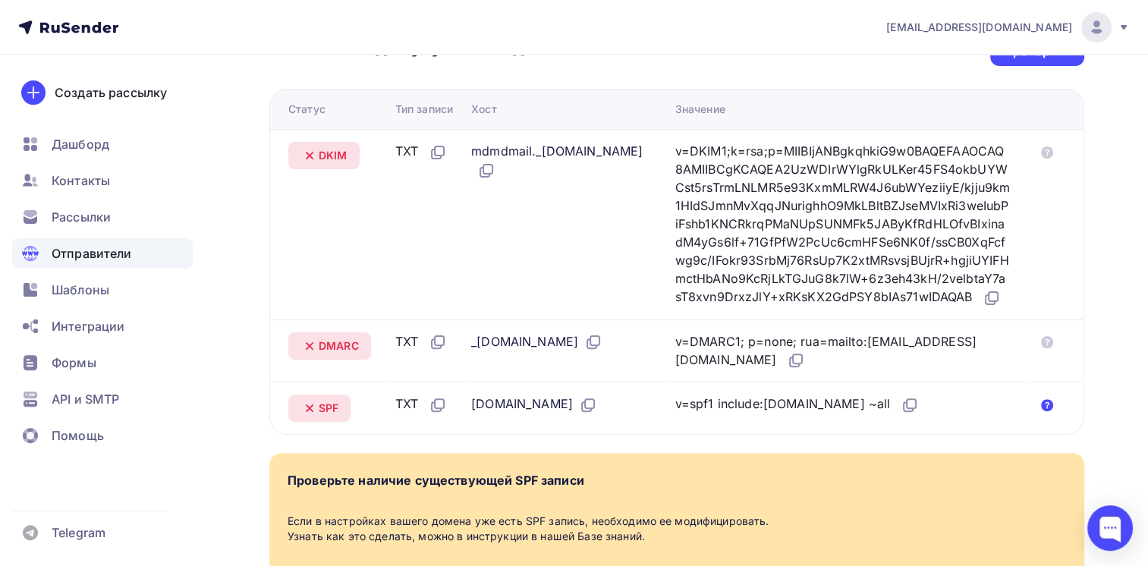
click at [1049, 402] on icon at bounding box center [1047, 405] width 12 height 12
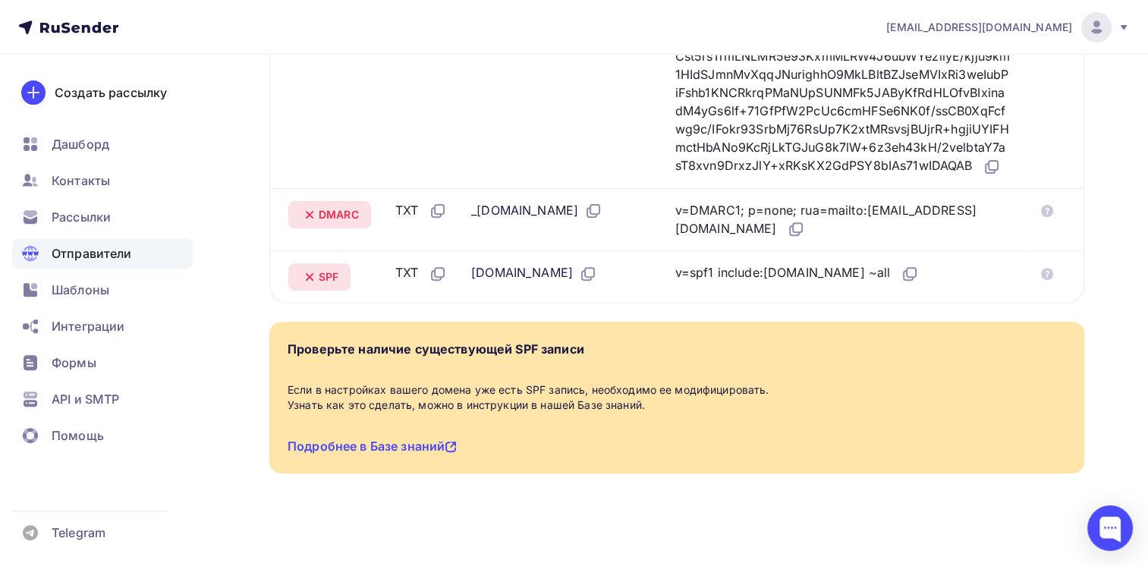
scroll to position [518, 0]
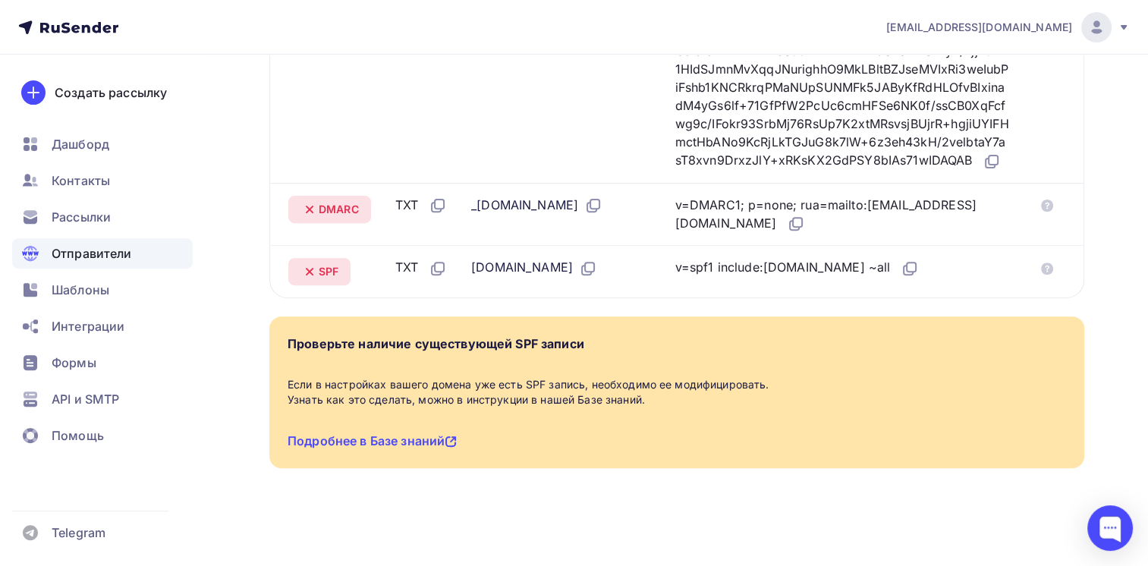
drag, startPoint x: 284, startPoint y: 332, endPoint x: 776, endPoint y: 386, distance: 494.8
click at [776, 386] on div "Проверьте наличие существующей SPF записи Если в настройках вашего домена уже е…" at bounding box center [676, 393] width 815 height 152
copy div "Проверьте наличие существующей SPF записи Если в настройках вашего домена уже е…"
click at [548, 507] on div "Назад [DOMAIN_NAME] Не подтвержден Подтверждение домена Подтверждение домена яв…" at bounding box center [574, 53] width 1148 height 1028
